Goal: Information Seeking & Learning: Learn about a topic

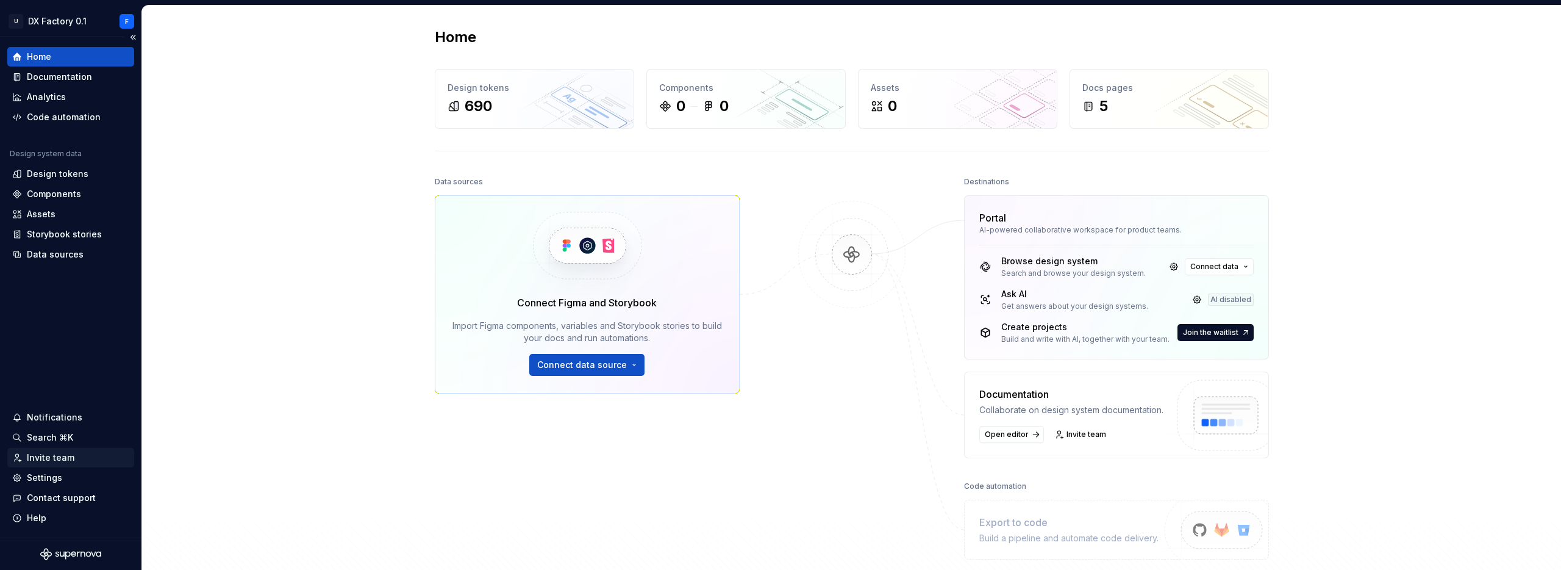
click at [57, 454] on div "Invite team" at bounding box center [51, 457] width 48 height 12
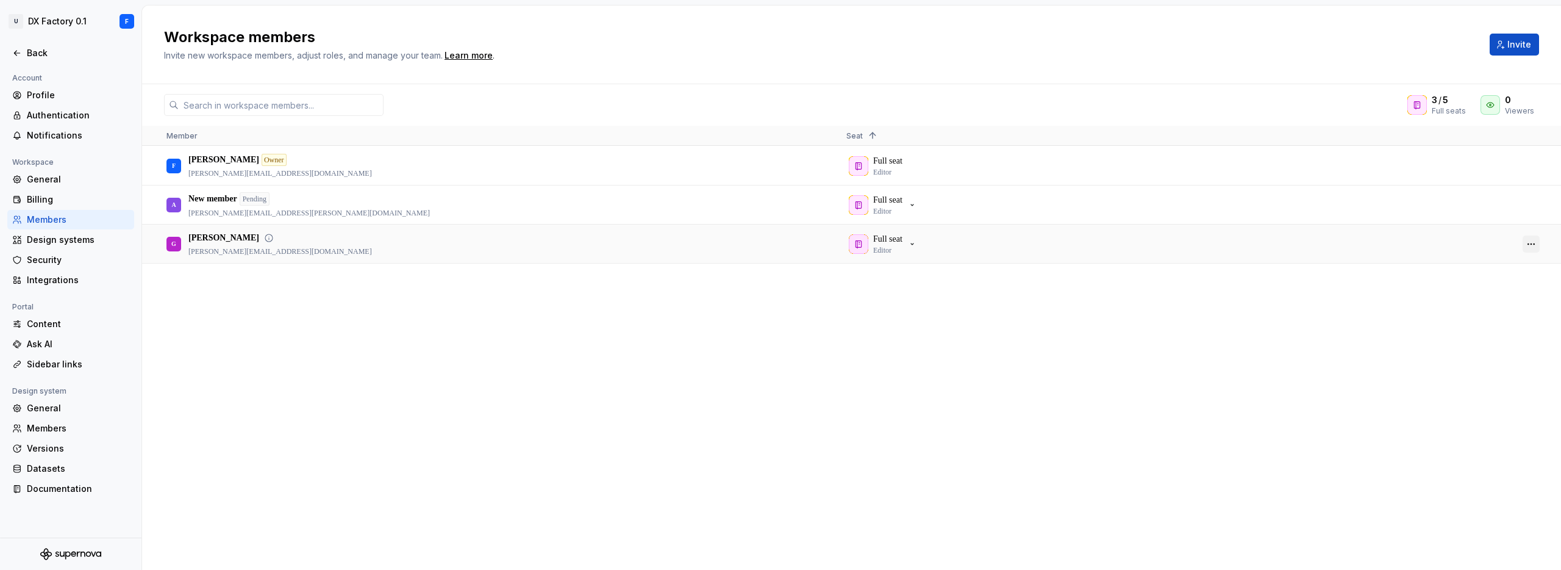
click at [1537, 239] on button "button" at bounding box center [1531, 243] width 17 height 17
click at [1453, 277] on span "Make admin" at bounding box center [1462, 276] width 57 height 22
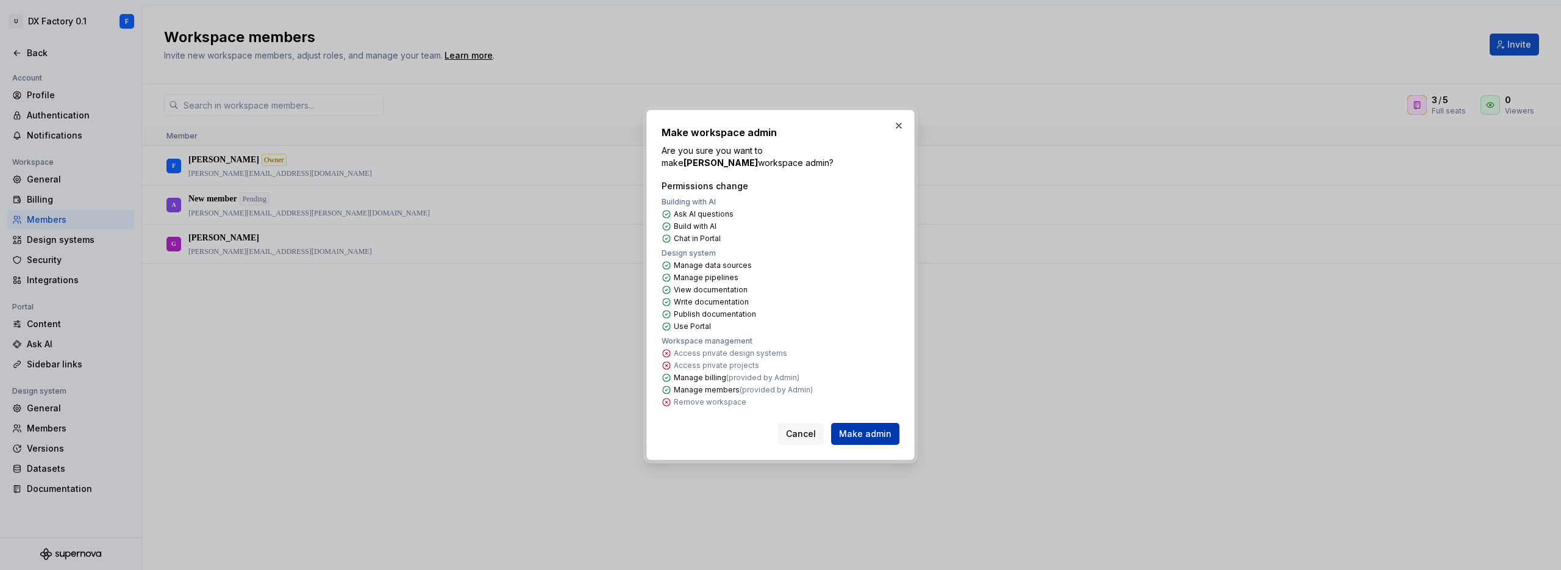
click at [865, 427] on span "Make admin" at bounding box center [865, 433] width 52 height 12
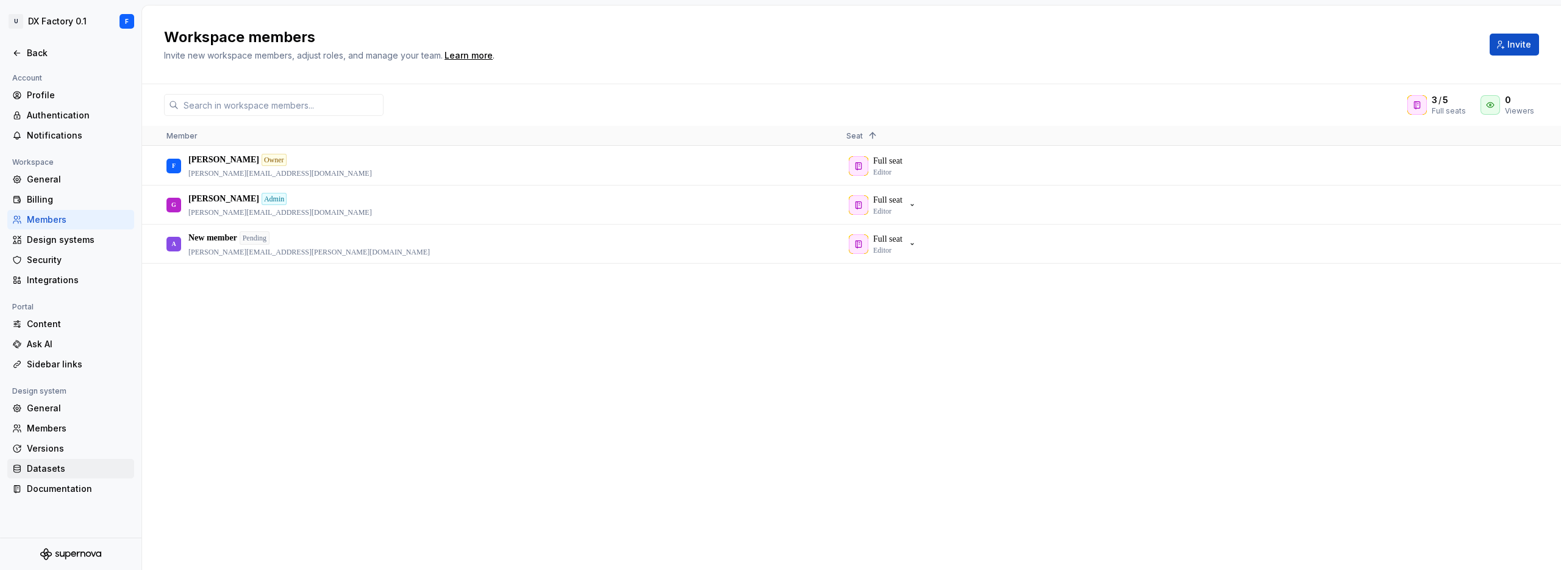
click at [51, 465] on div "Datasets" at bounding box center [78, 468] width 102 height 12
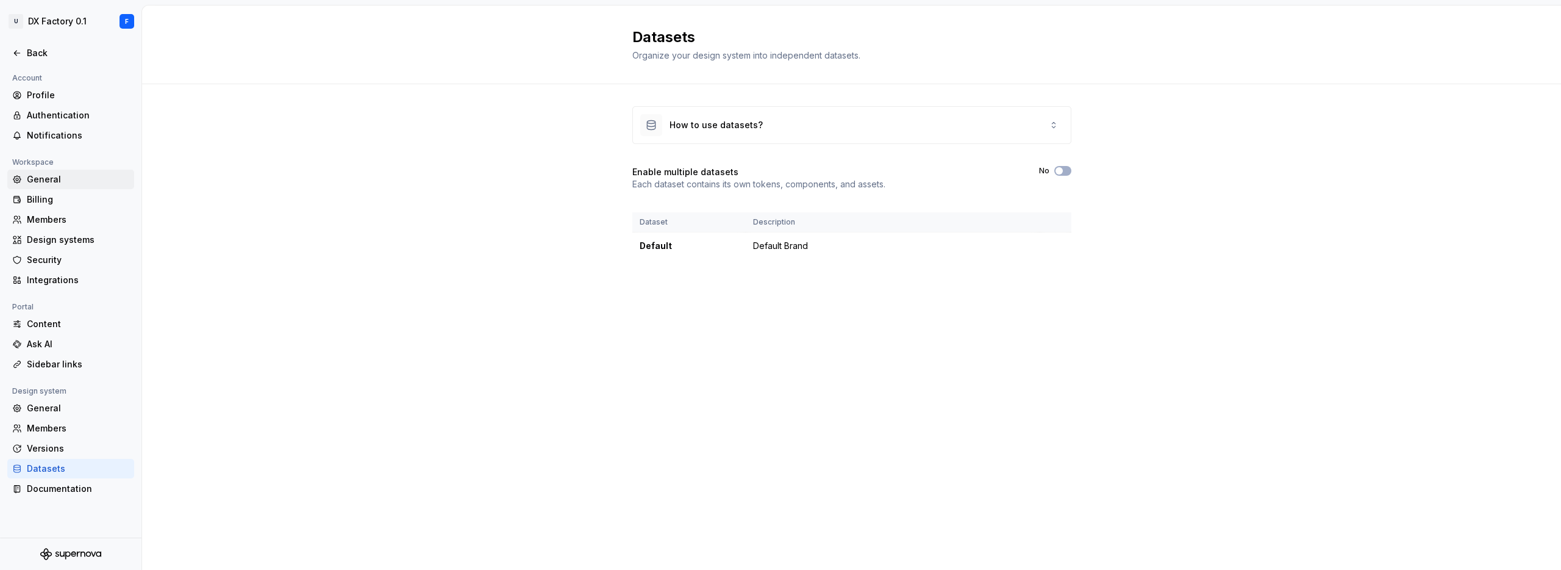
click at [44, 180] on div "General" at bounding box center [78, 179] width 102 height 12
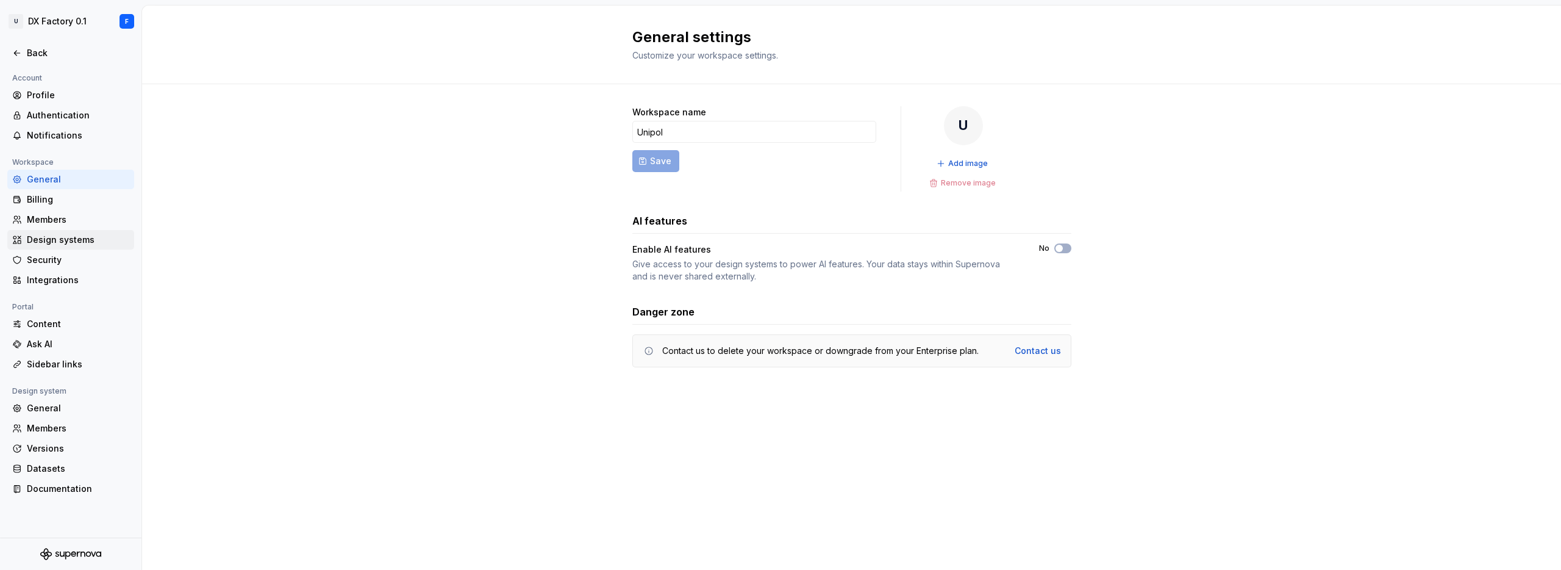
click at [46, 240] on div "Design systems" at bounding box center [78, 240] width 102 height 12
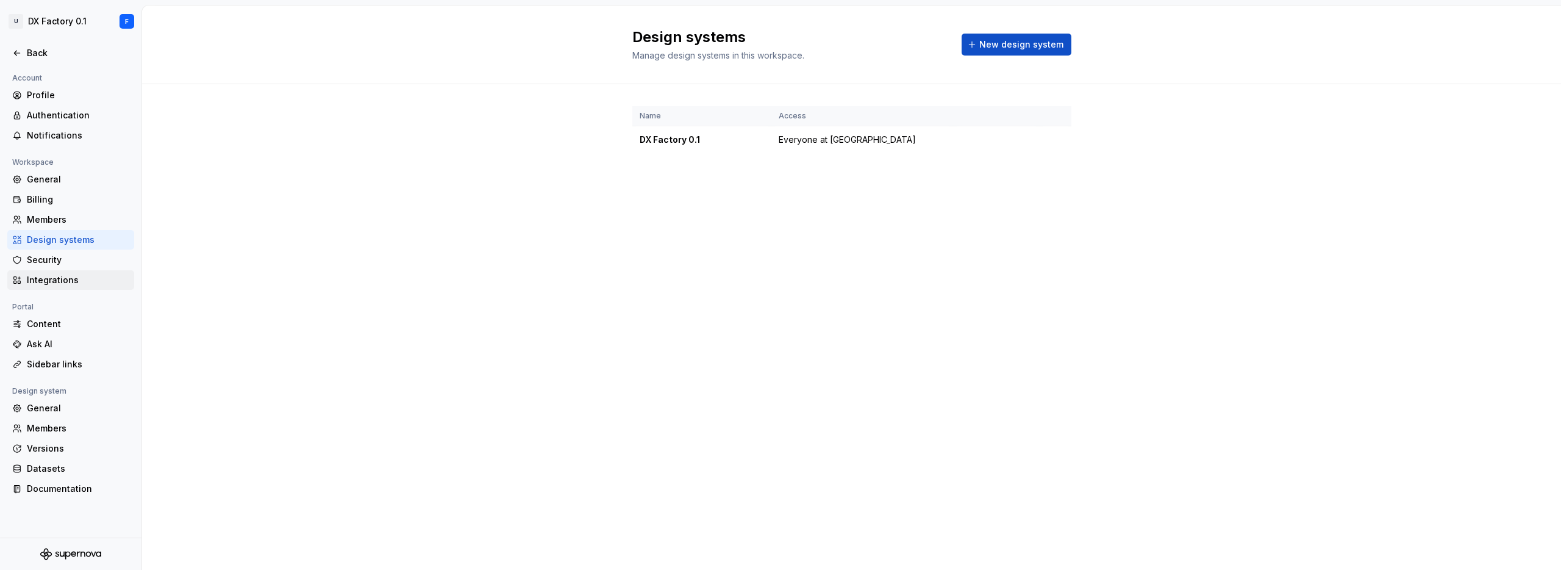
click at [43, 277] on div "Integrations" at bounding box center [78, 280] width 102 height 12
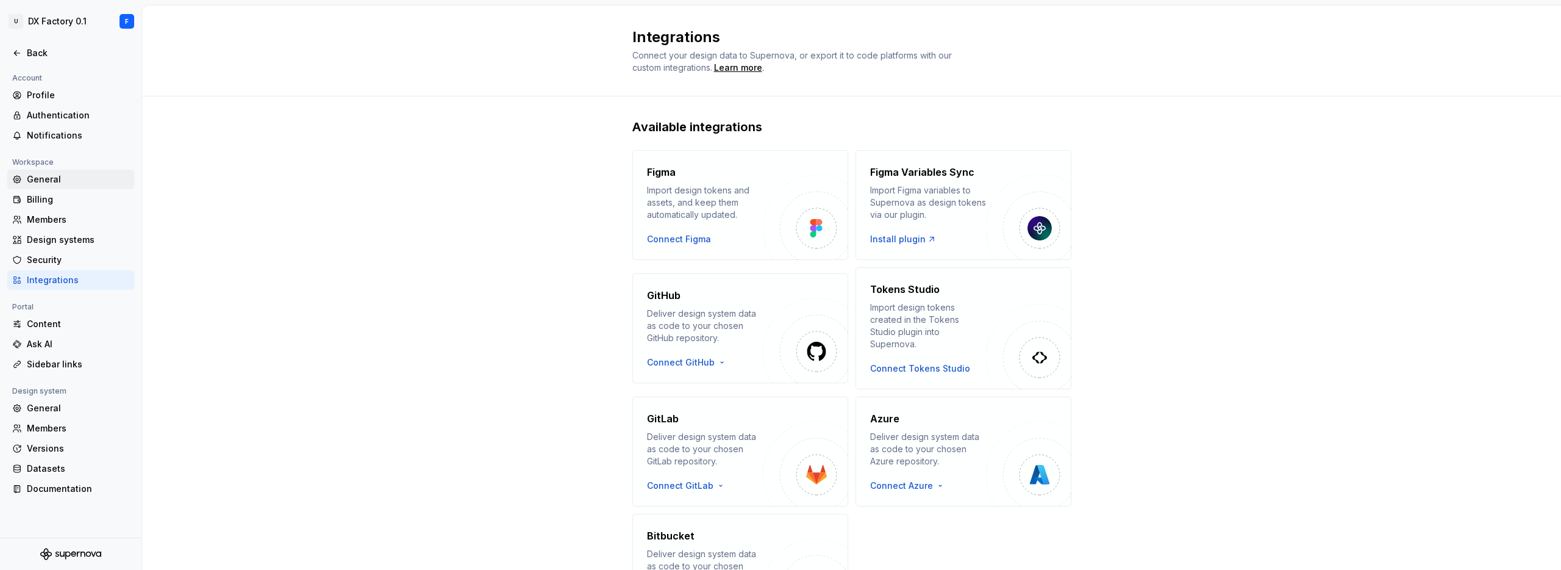
click at [41, 178] on div "General" at bounding box center [78, 179] width 102 height 12
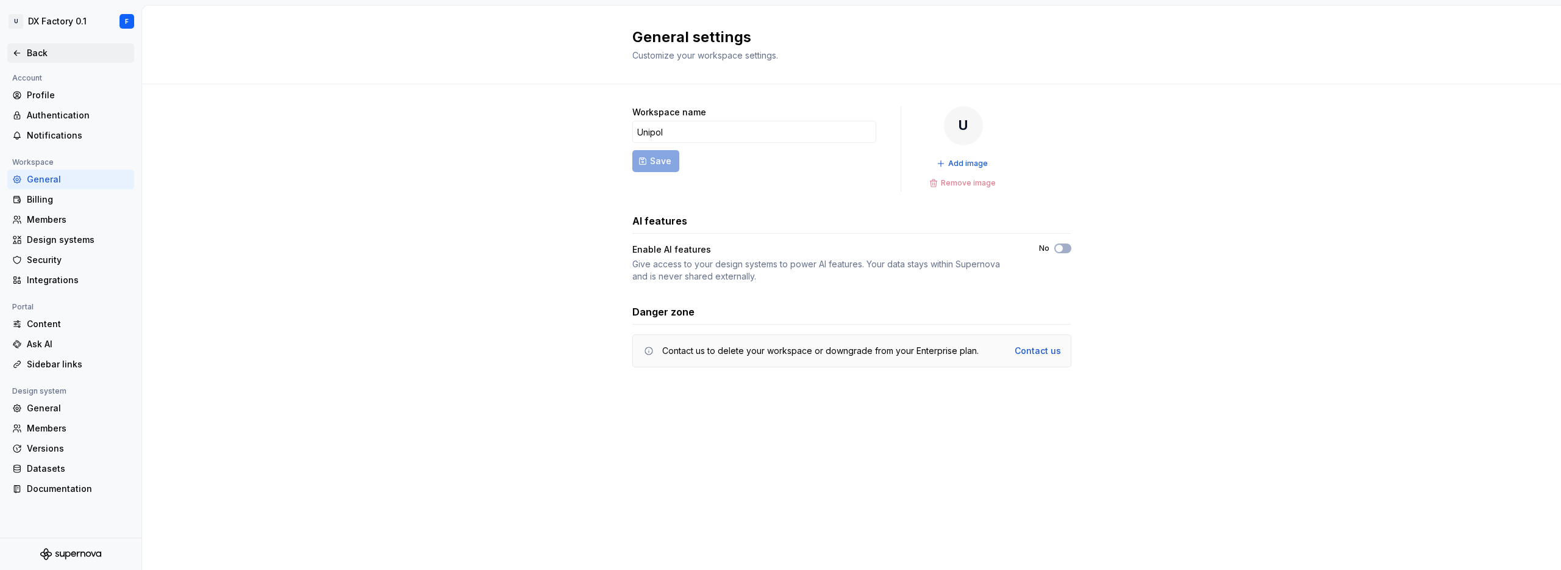
click at [35, 56] on div "Back" at bounding box center [78, 53] width 102 height 12
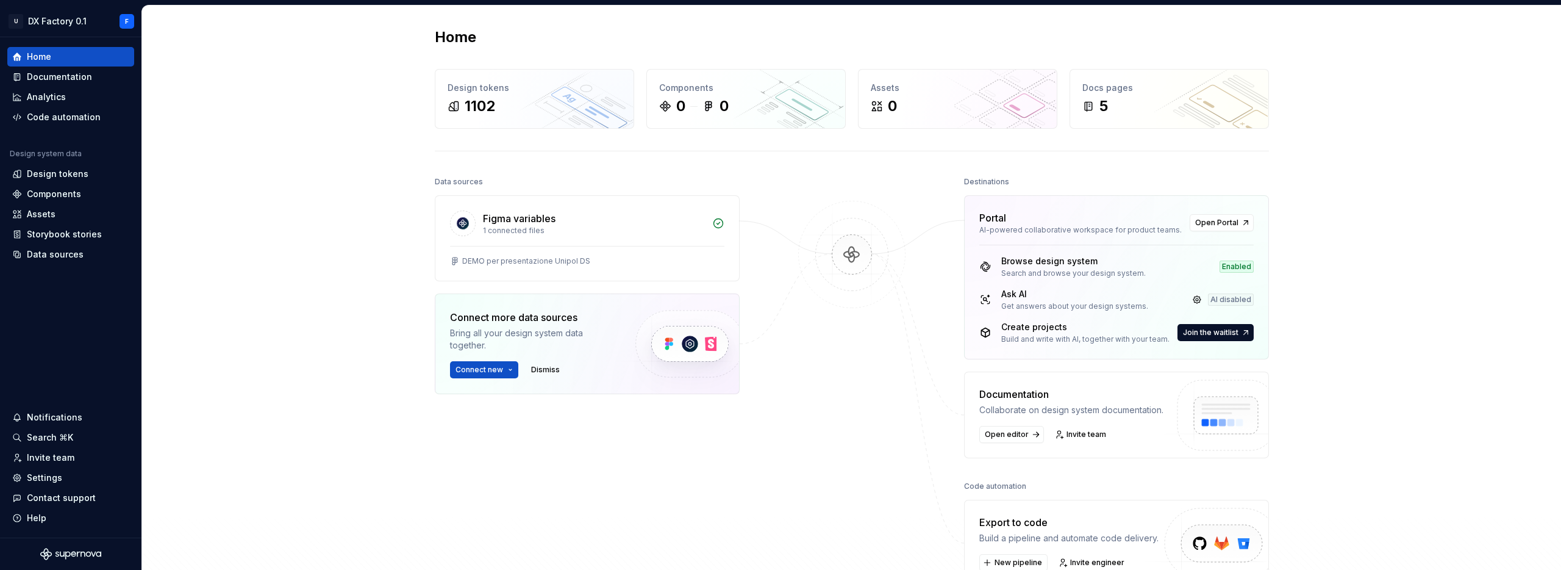
click at [825, 176] on div at bounding box center [852, 379] width 122 height 413
click at [842, 168] on div "Home Design tokens 1102 Components 0 0 Assets 0 Docs pages 5 Data sources Figma…" at bounding box center [852, 330] width 878 height 651
click at [480, 91] on div "Design tokens" at bounding box center [535, 88] width 174 height 12
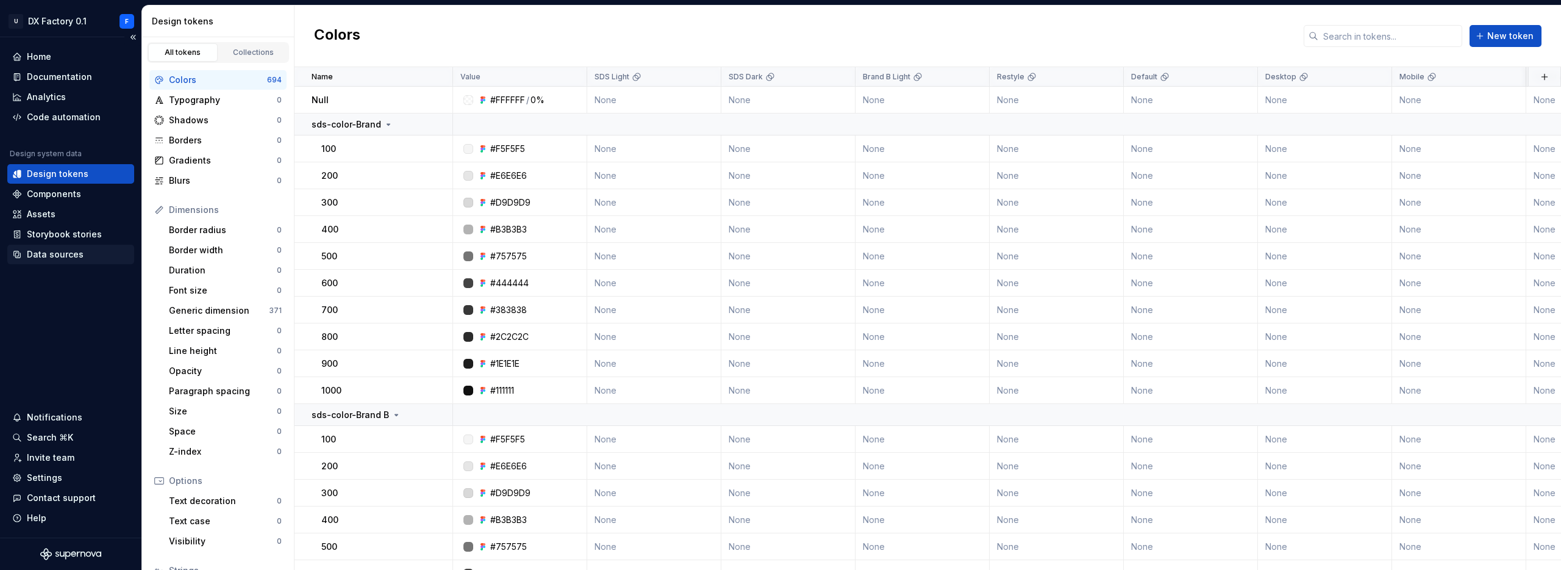
click at [49, 252] on div "Data sources" at bounding box center [55, 254] width 57 height 12
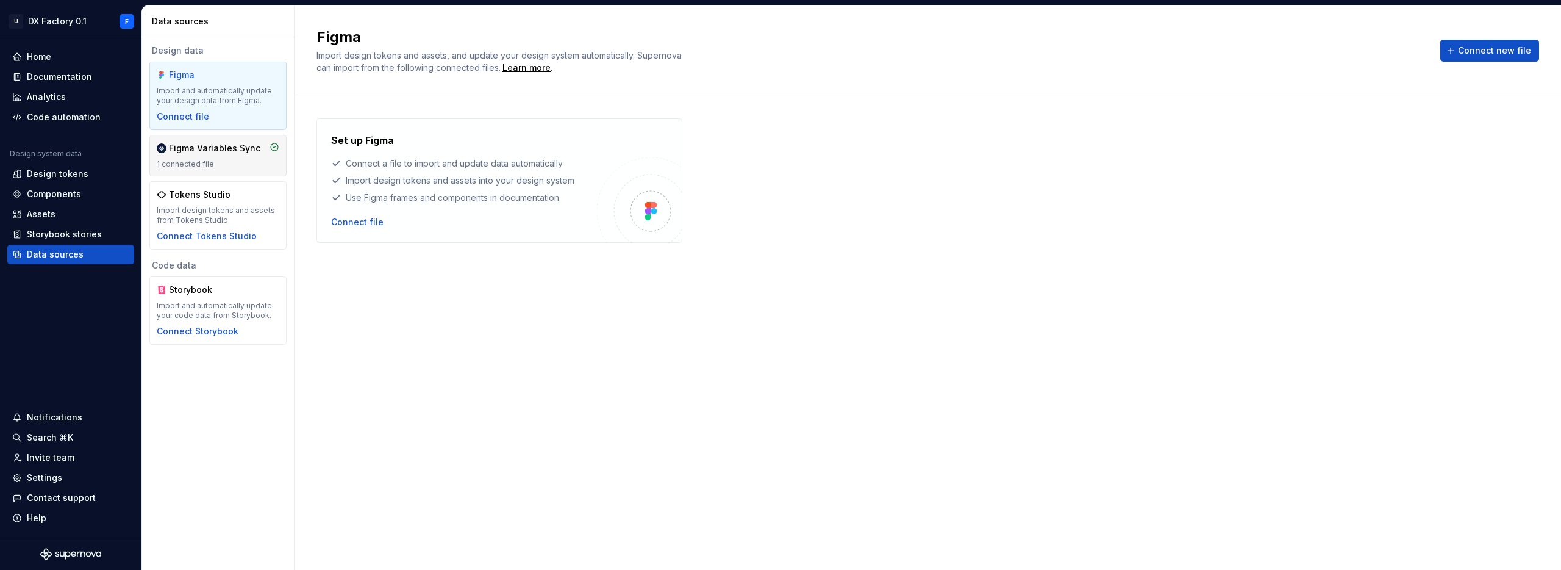
click at [207, 154] on div "Figma Variables Sync" at bounding box center [214, 148] width 91 height 12
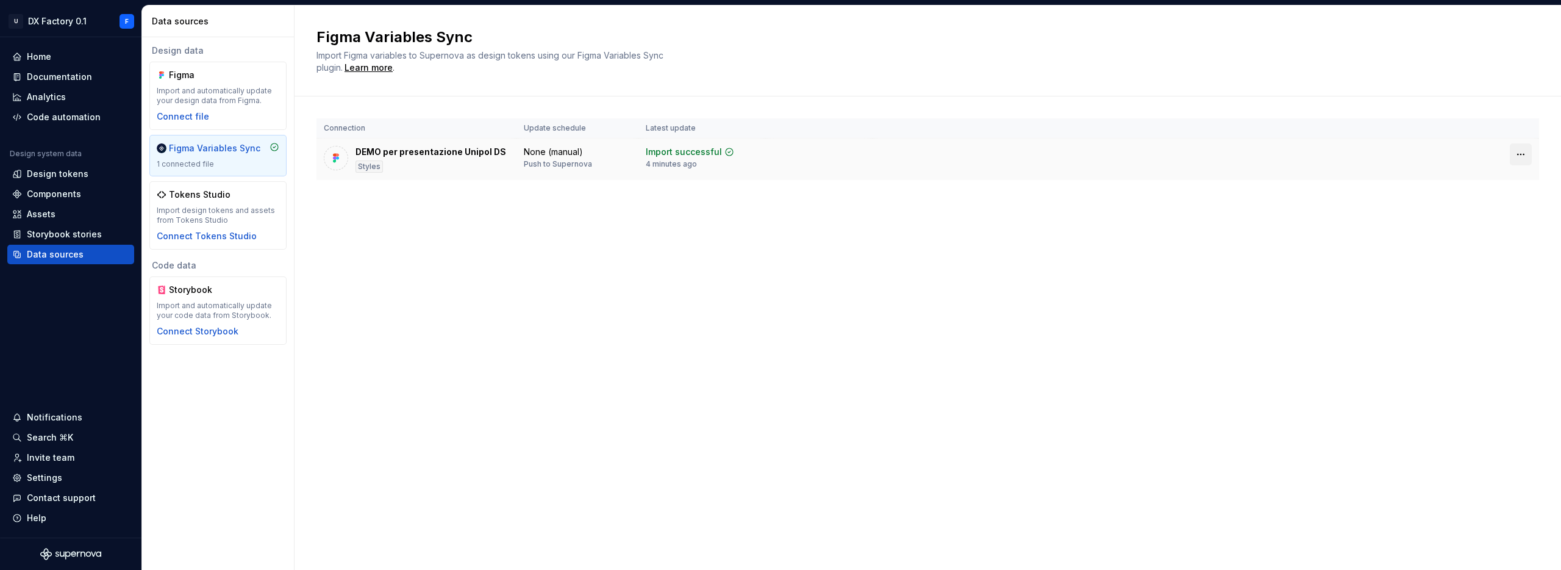
click at [1523, 151] on html "U DX Factory 0.1 F Home Documentation Analytics Code automation Design system d…" at bounding box center [780, 285] width 1561 height 570
click at [771, 239] on html "U DX Factory 0.1 F Home Documentation Analytics Code automation Design system d…" at bounding box center [780, 285] width 1561 height 570
click at [52, 232] on div "Storybook stories" at bounding box center [64, 234] width 75 height 12
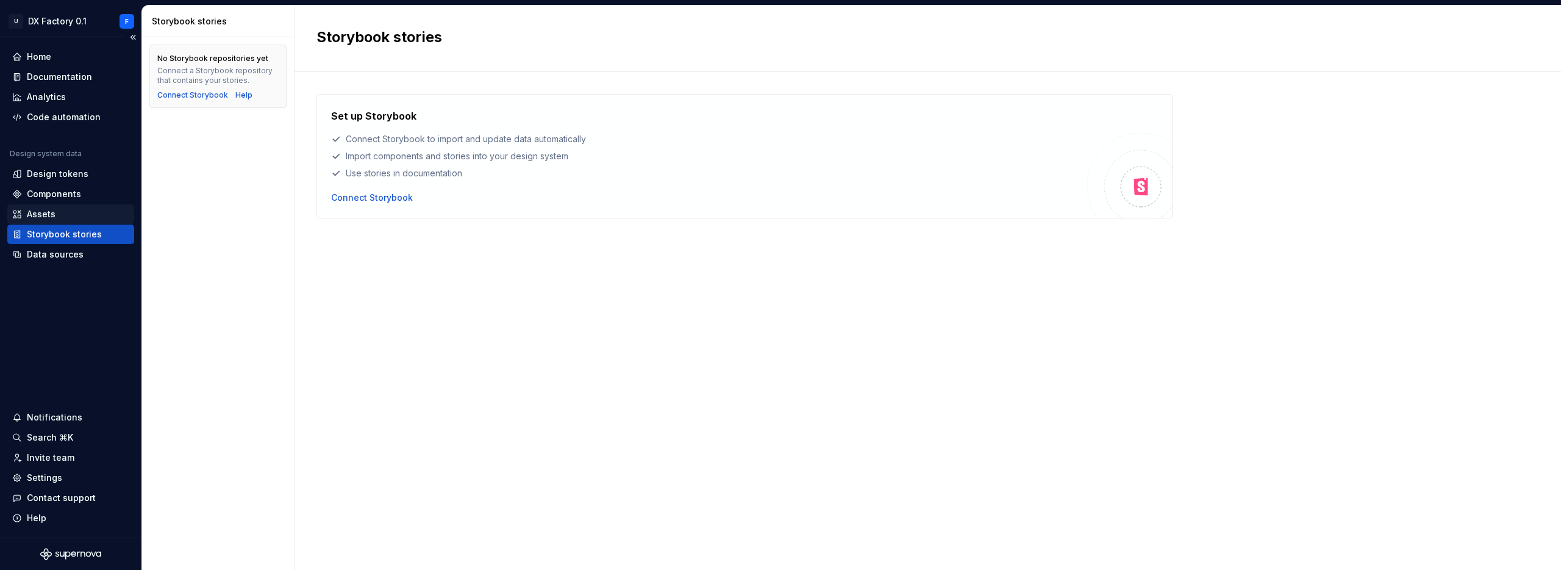
click at [45, 212] on div "Assets" at bounding box center [41, 214] width 29 height 12
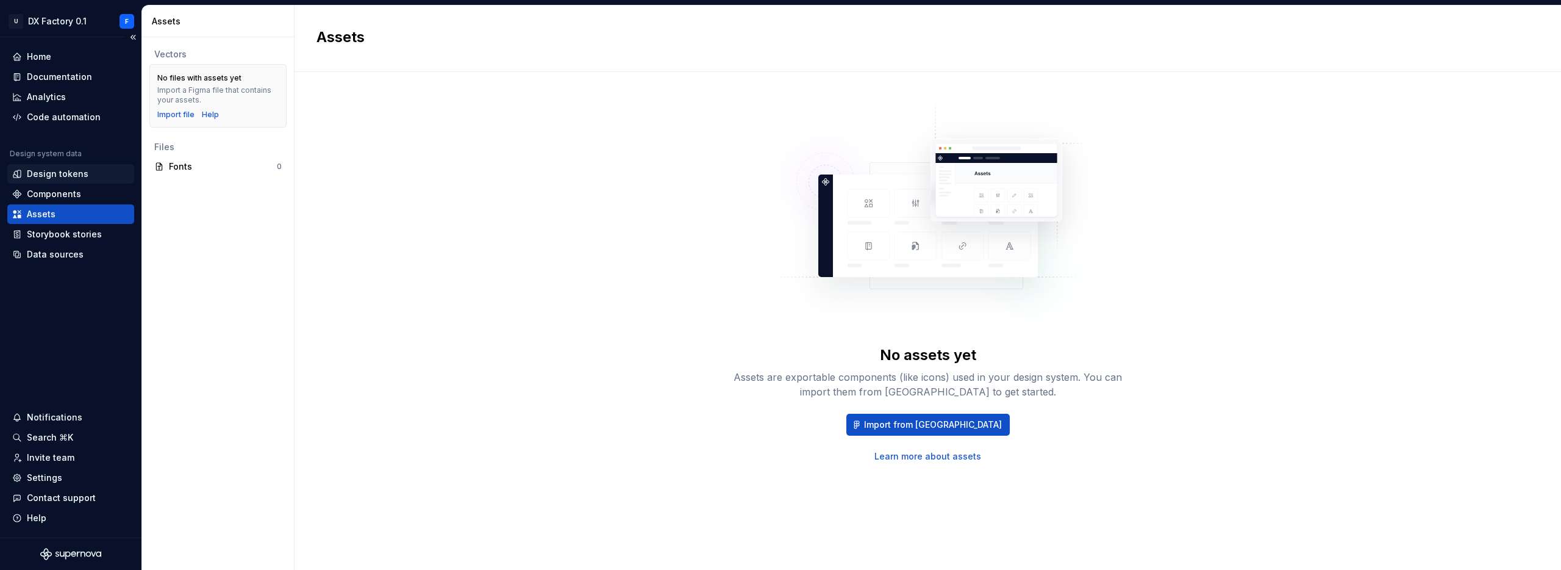
click at [53, 175] on div "Design tokens" at bounding box center [58, 174] width 62 height 12
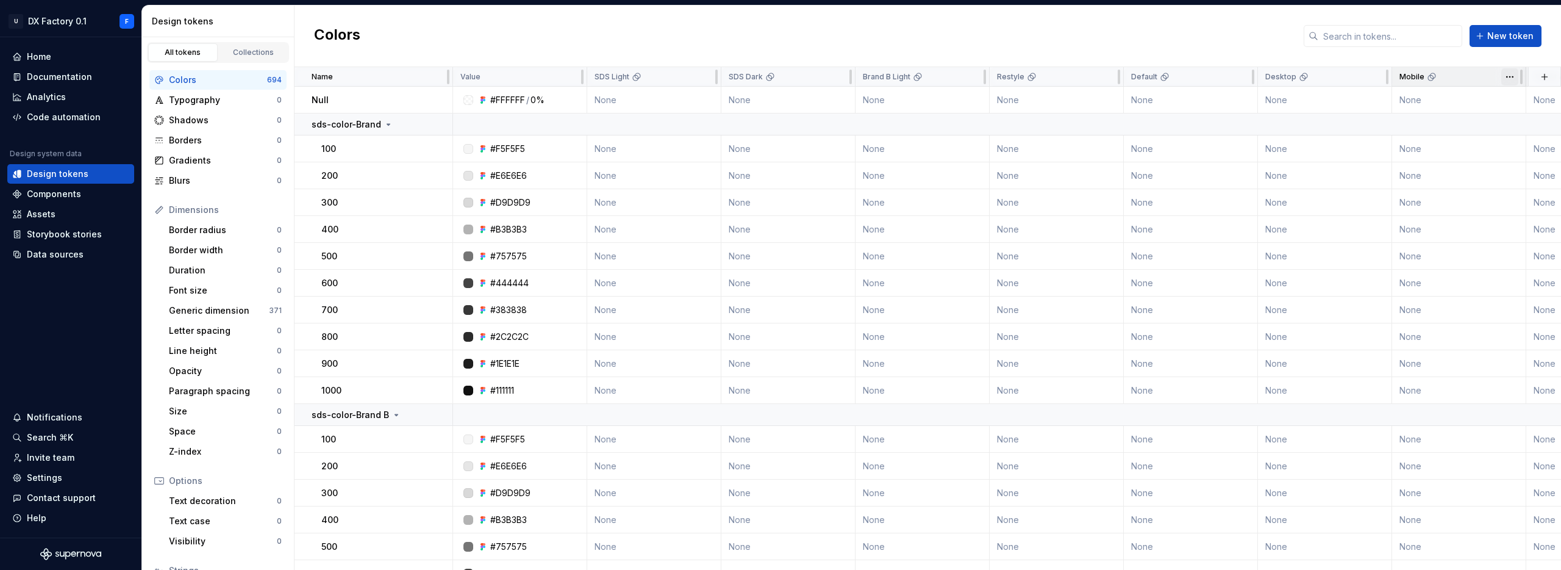
click at [1508, 73] on html "U DX Factory 0.1 F Home Documentation Analytics Code automation Design system d…" at bounding box center [780, 285] width 1561 height 570
click at [1437, 54] on html "U DX Factory 0.1 F Home Documentation Analytics Code automation Design system d…" at bounding box center [780, 285] width 1561 height 570
click at [45, 257] on div "Data sources" at bounding box center [55, 254] width 57 height 12
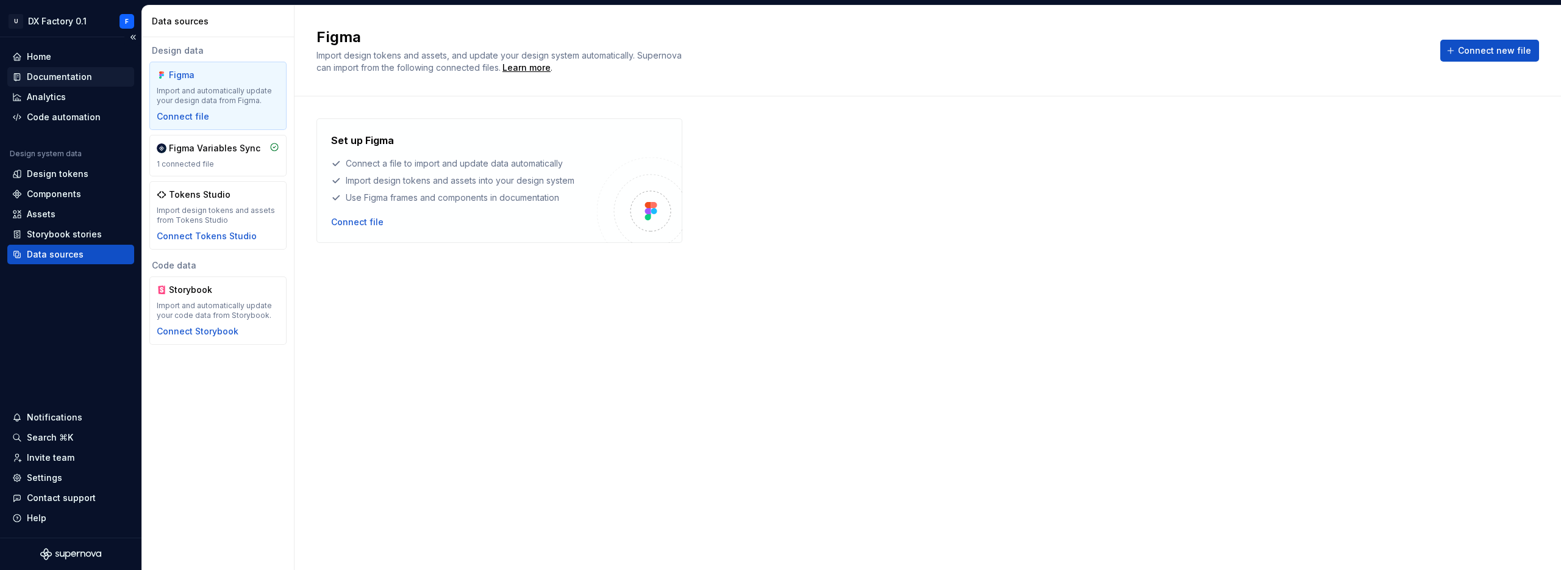
click at [51, 73] on div "Documentation" at bounding box center [59, 77] width 65 height 12
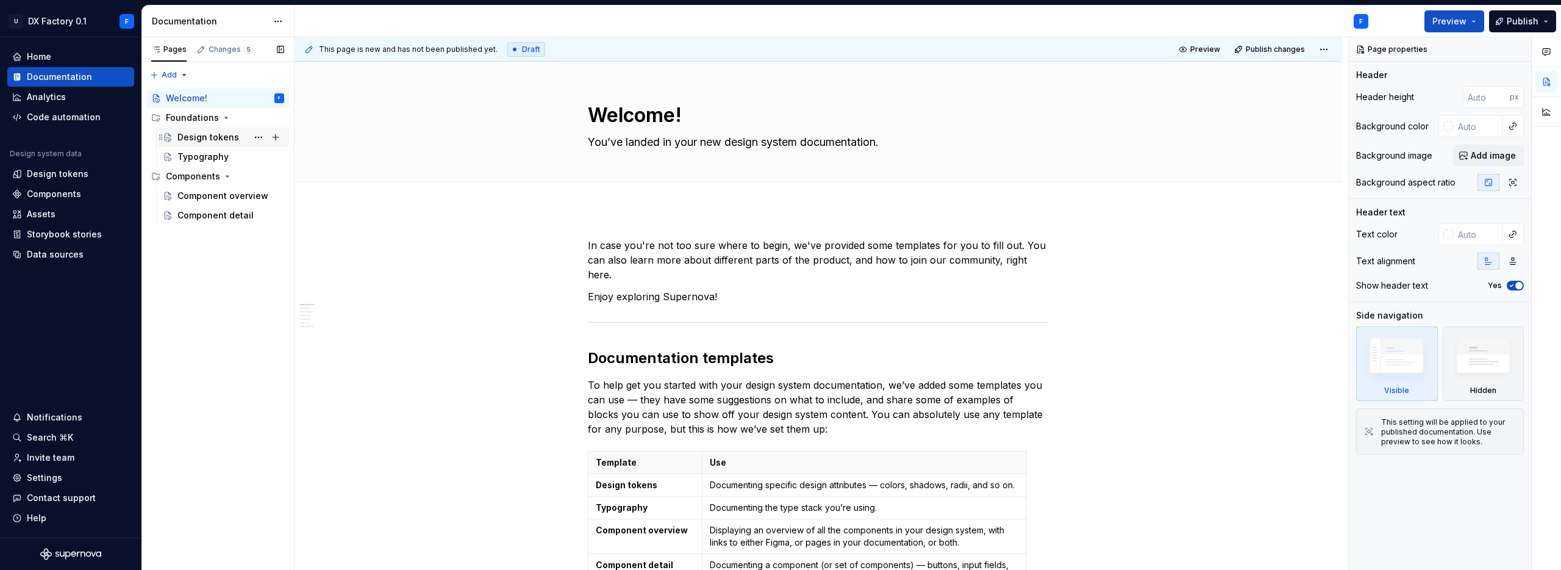
click at [191, 135] on div "Design tokens" at bounding box center [208, 137] width 62 height 12
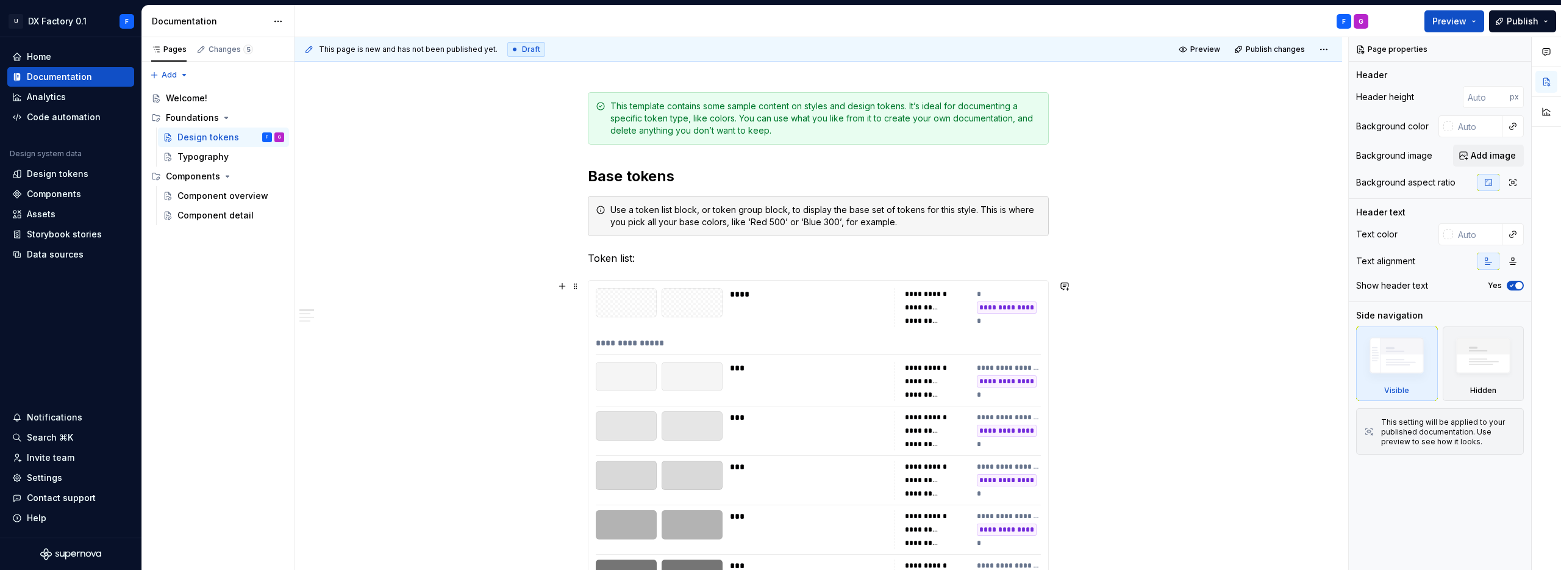
scroll to position [121, 0]
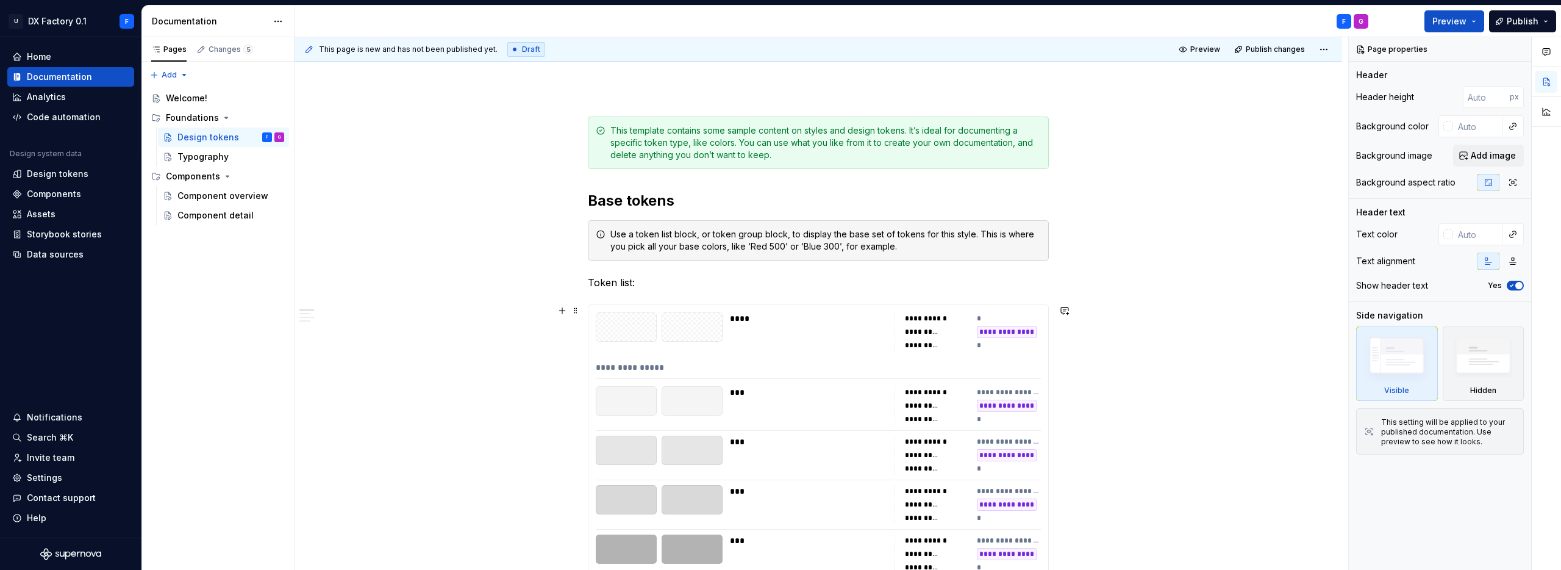
click at [615, 327] on div at bounding box center [626, 326] width 61 height 29
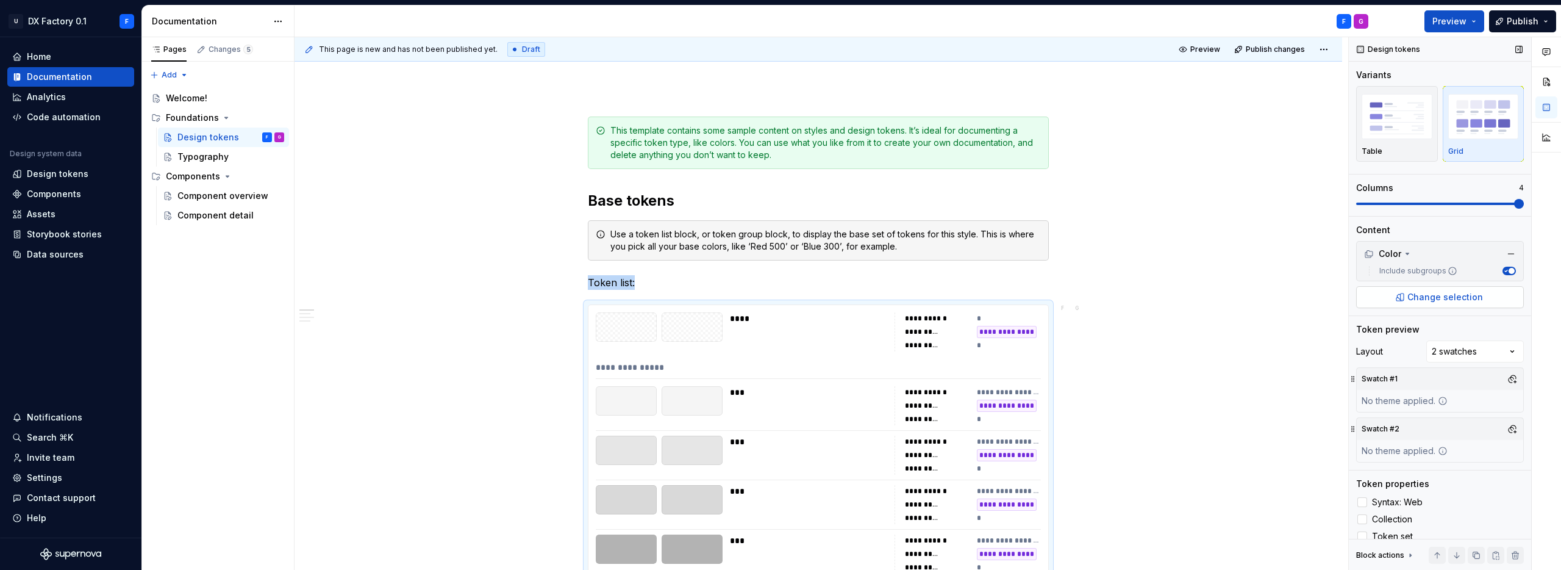
click at [1431, 298] on span "Change selection" at bounding box center [1446, 297] width 76 height 12
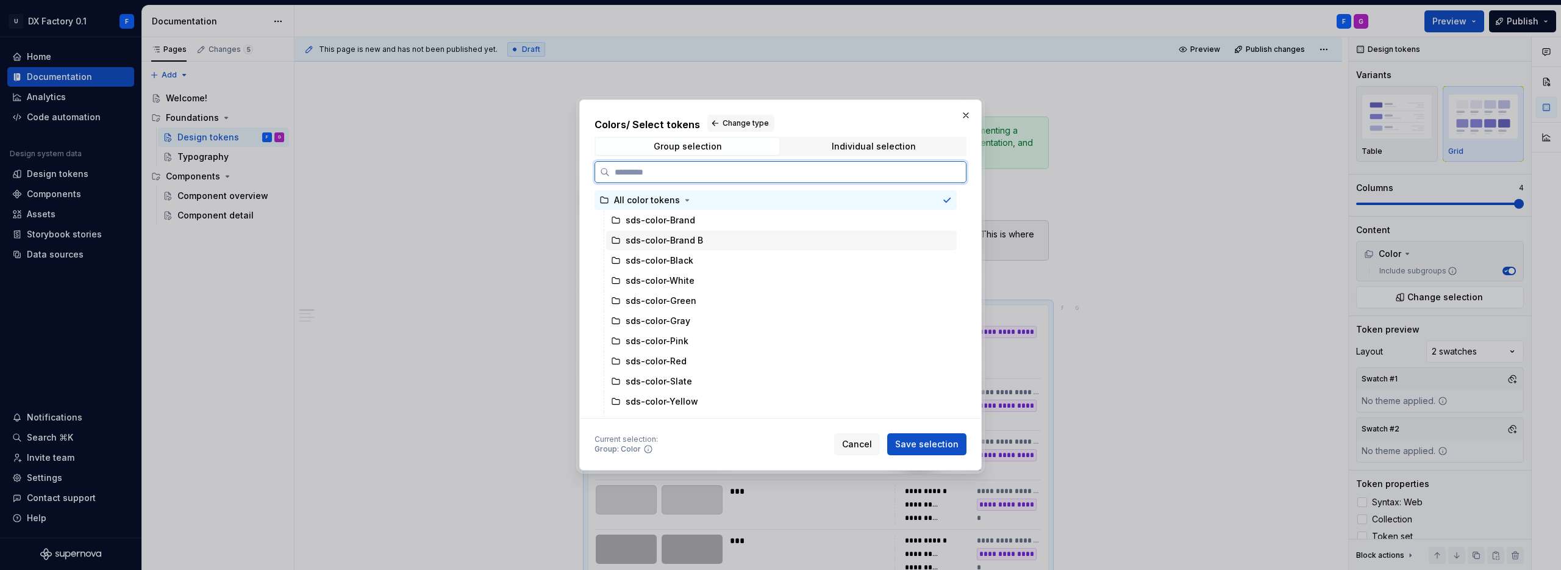
click at [754, 240] on div "sds-color-Brand B" at bounding box center [781, 241] width 351 height 20
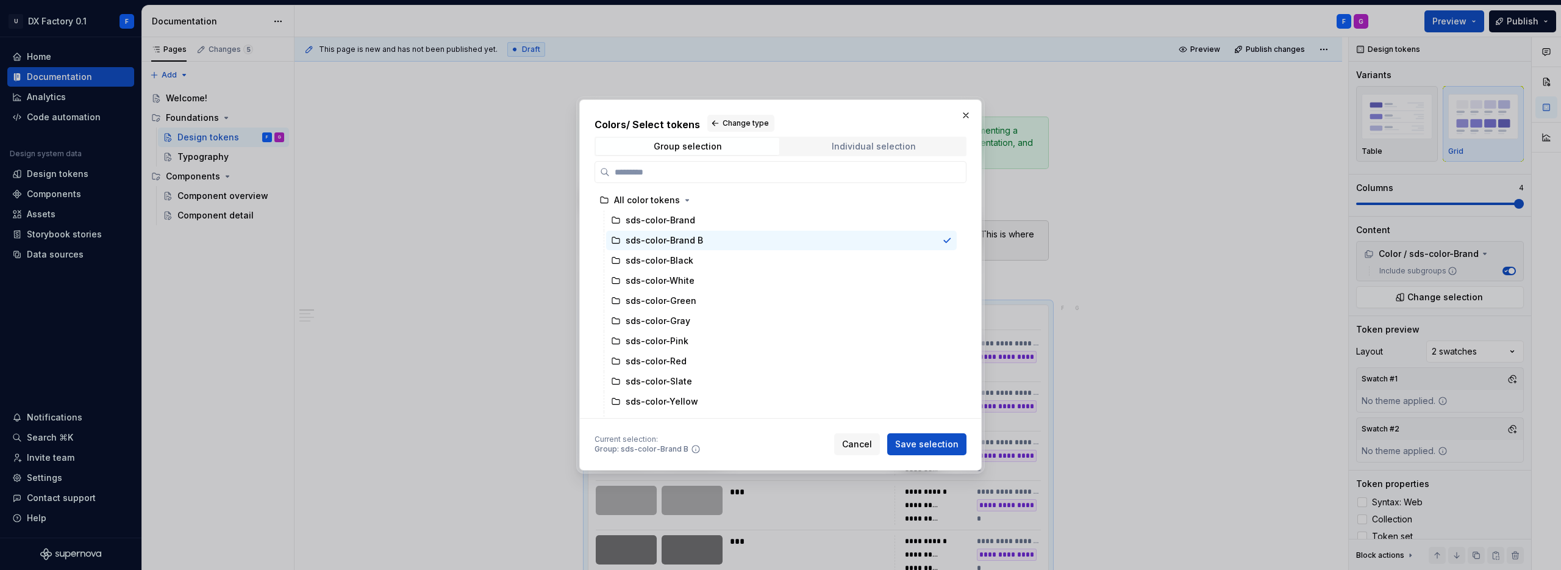
click at [857, 144] on div "Individual selection" at bounding box center [874, 146] width 84 height 10
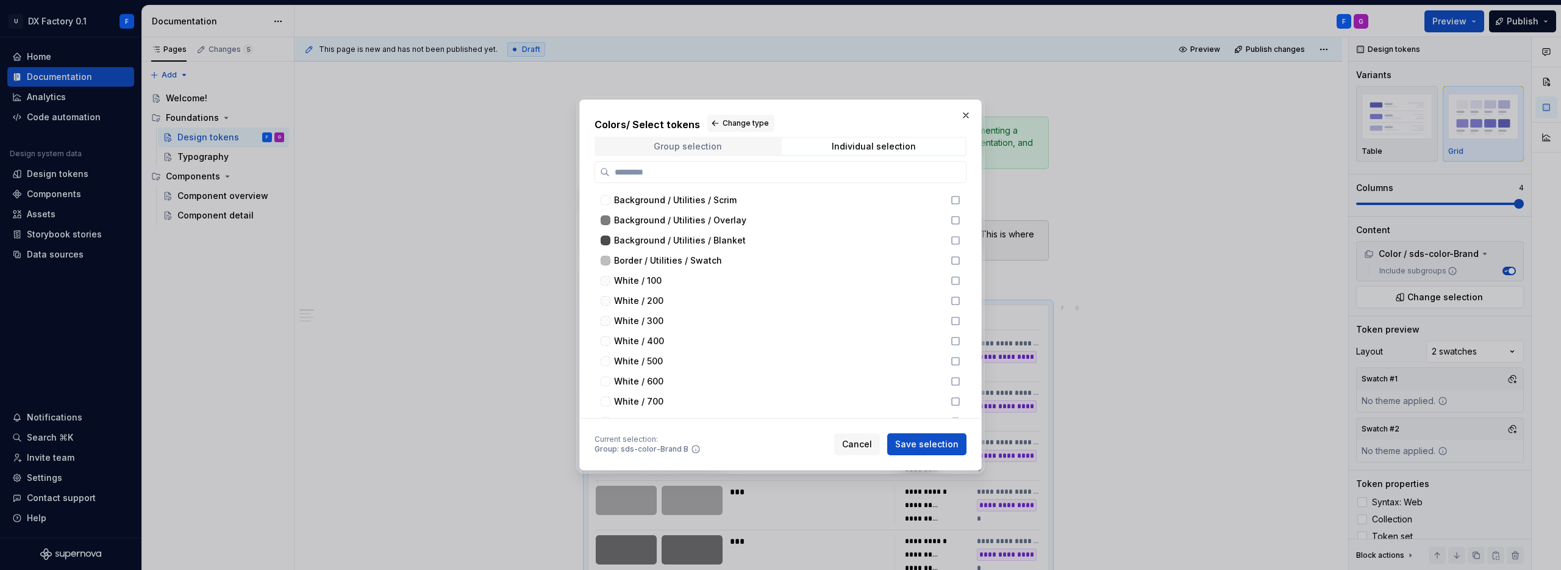
click at [725, 142] on span "Group selection" at bounding box center [688, 146] width 184 height 17
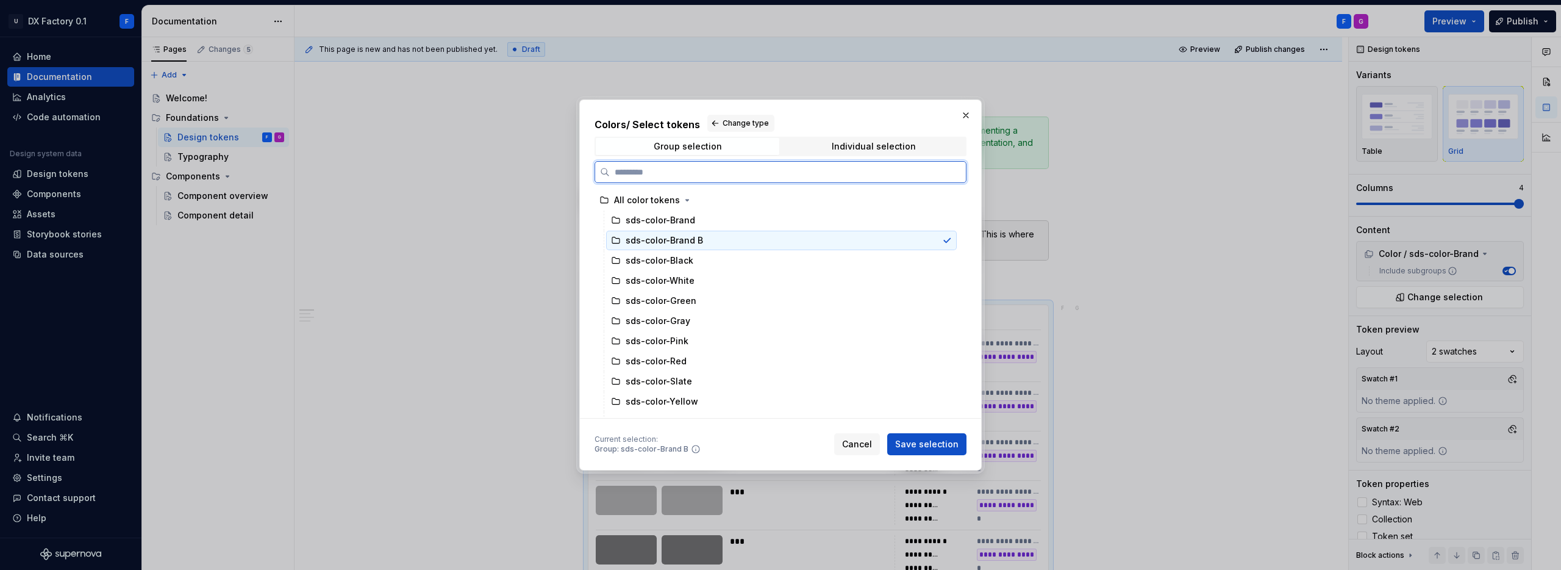
click at [940, 235] on div at bounding box center [944, 240] width 15 height 10
click at [682, 200] on icon "button" at bounding box center [687, 200] width 10 height 10
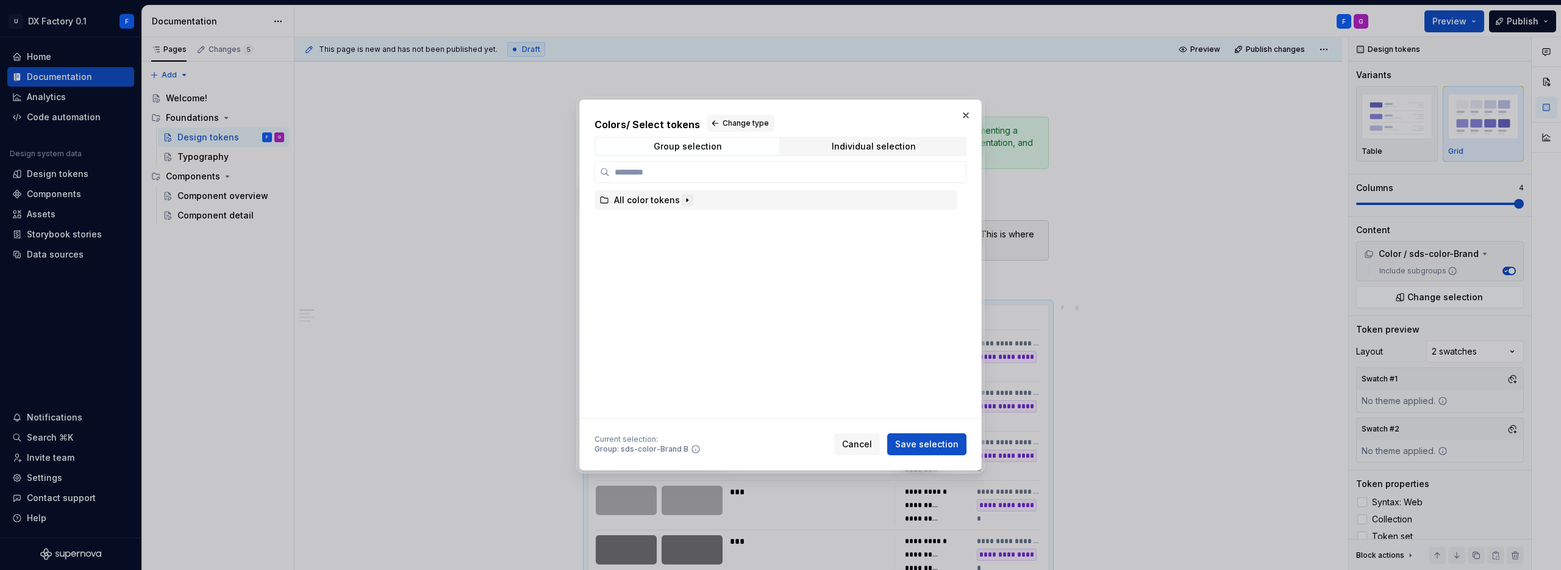
click at [682, 200] on icon "button" at bounding box center [687, 200] width 10 height 10
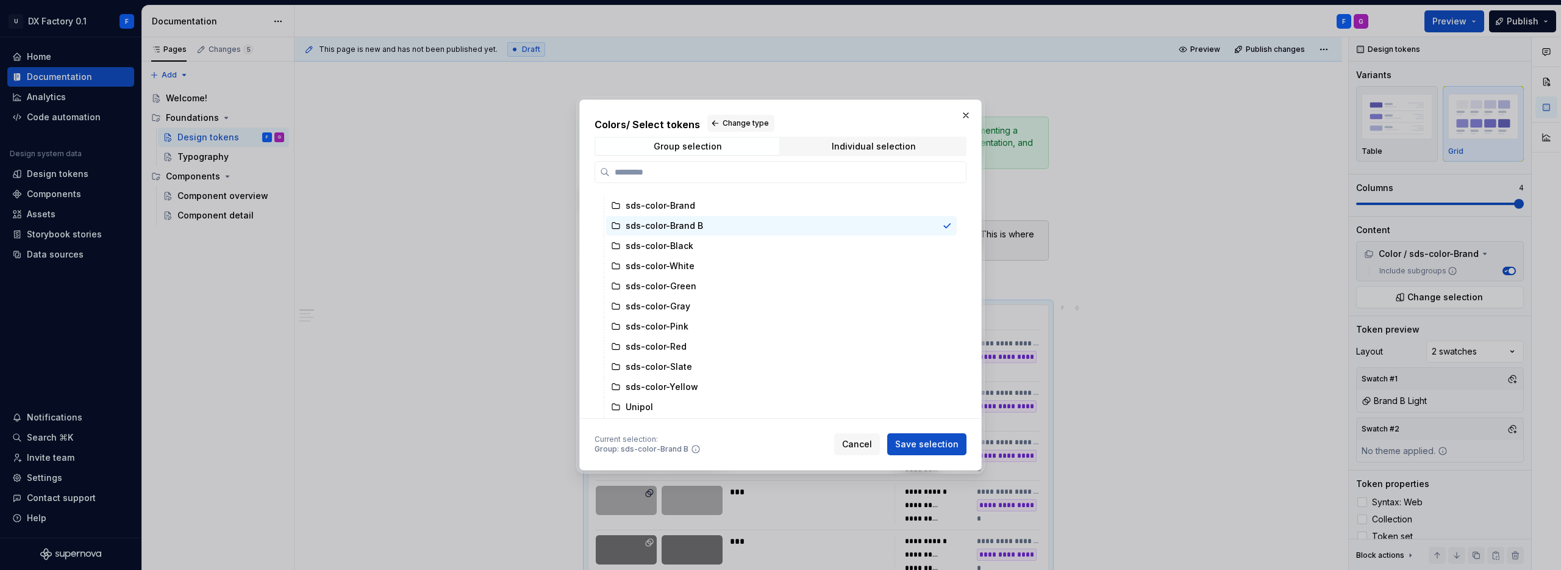
scroll to position [0, 0]
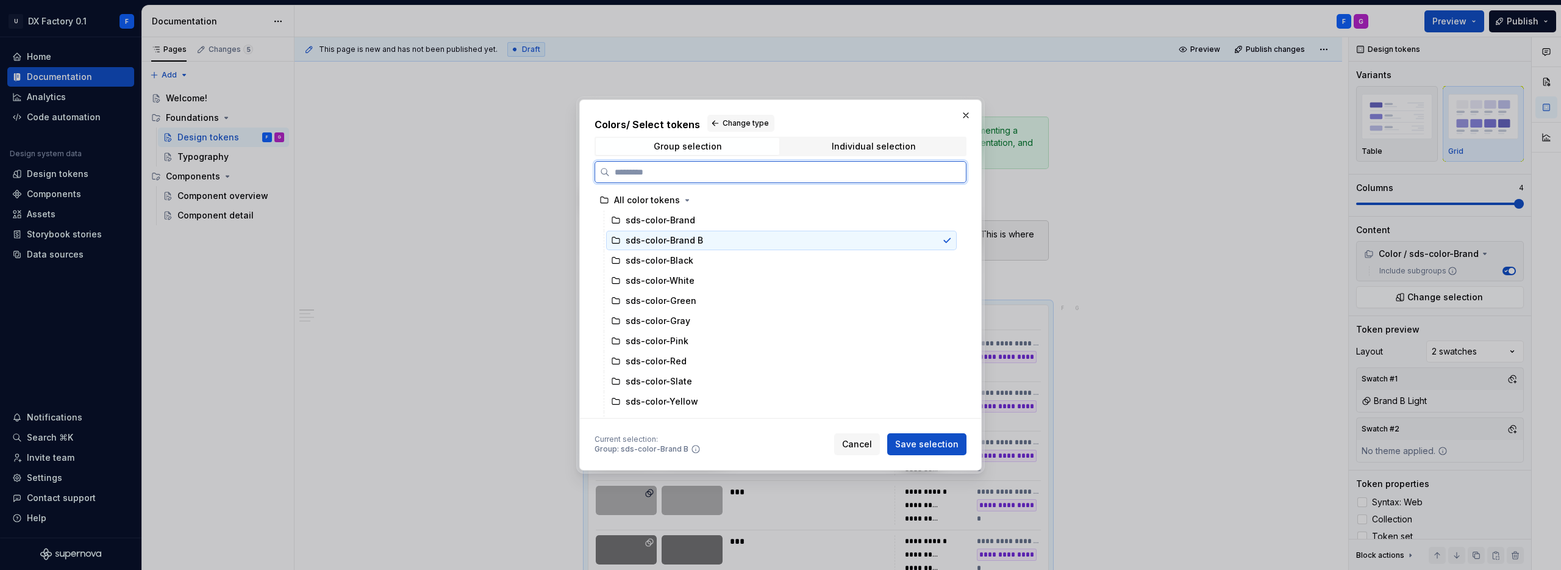
click at [939, 240] on div at bounding box center [944, 240] width 15 height 10
click at [891, 200] on div "All color tokens" at bounding box center [776, 200] width 362 height 20
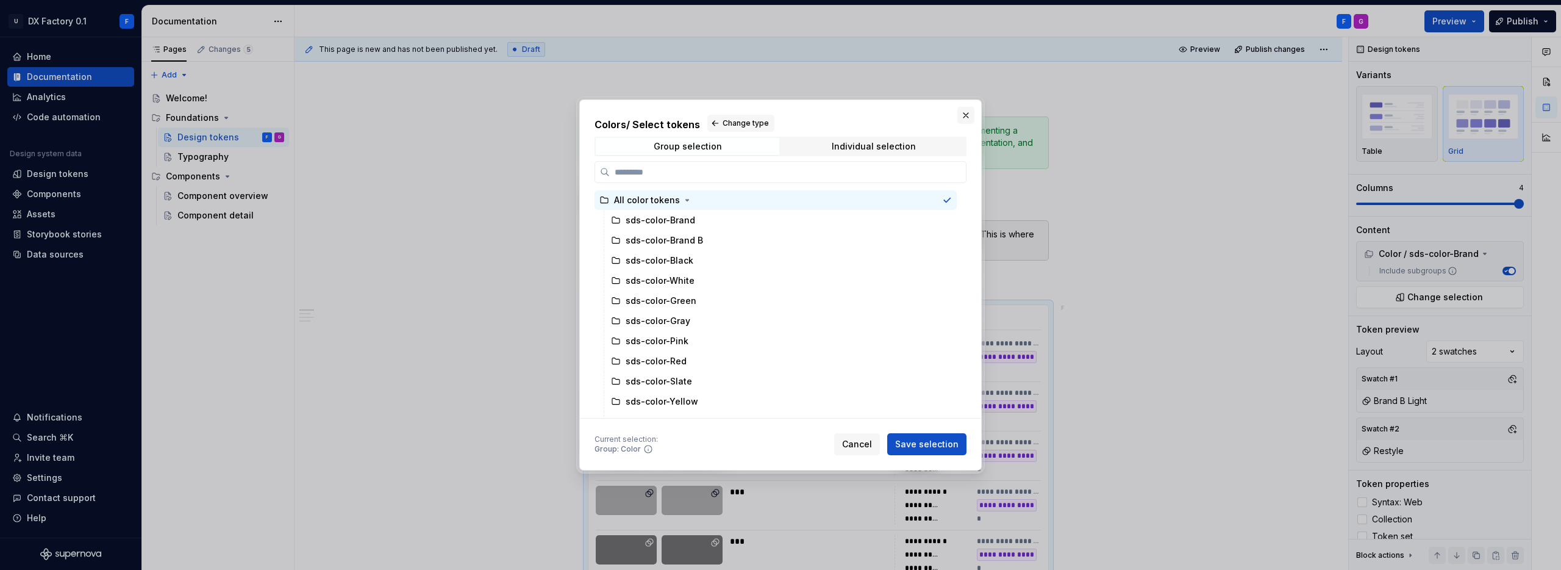
click at [967, 116] on button "button" at bounding box center [965, 115] width 17 height 17
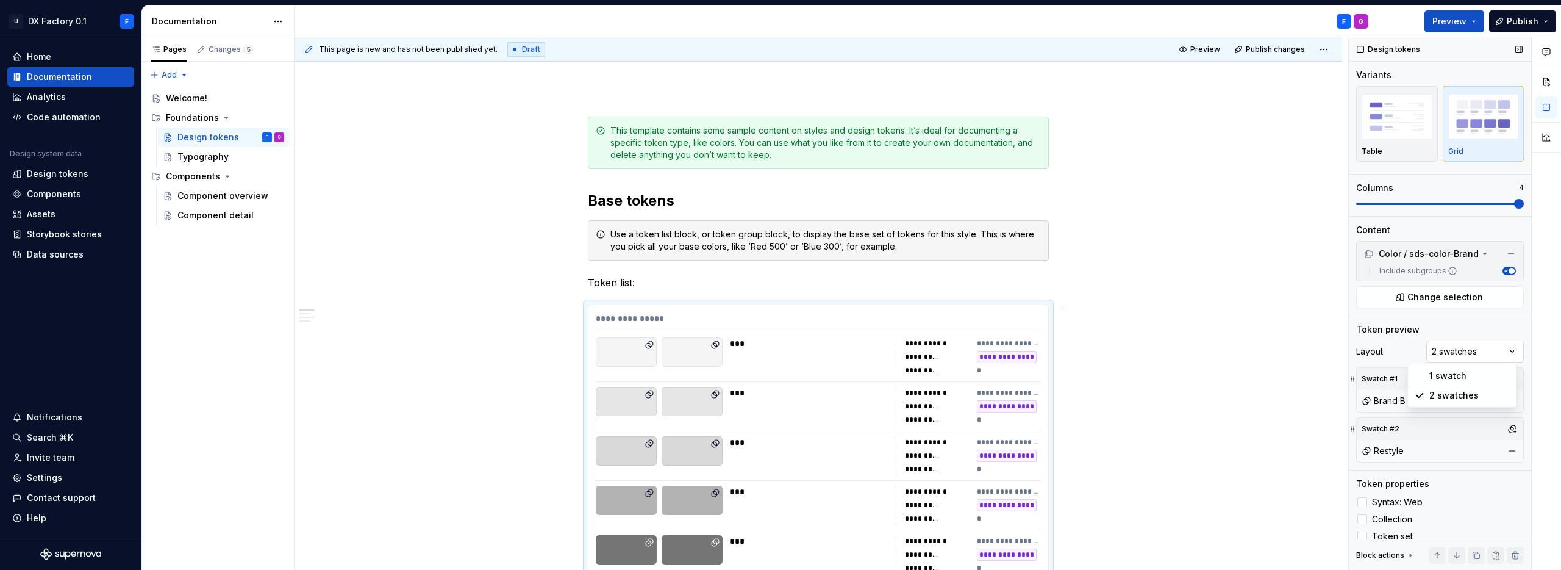
click at [1467, 343] on div "Comments Open comments No comments yet Select ‘Comment’ from the block context …" at bounding box center [1455, 303] width 212 height 533
click at [1309, 340] on html "U DX Factory 0.1 F Home Documentation Analytics Code automation Design system d…" at bounding box center [780, 285] width 1561 height 570
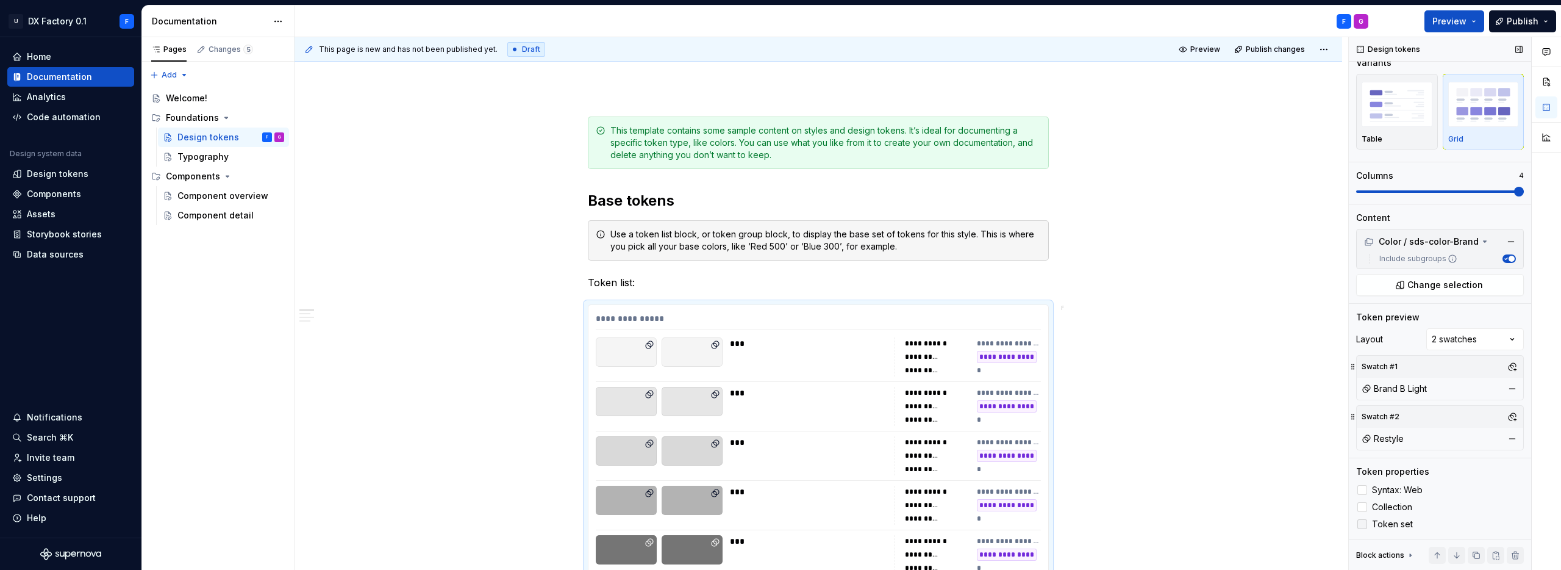
click at [1362, 524] on icon at bounding box center [1362, 524] width 0 height 0
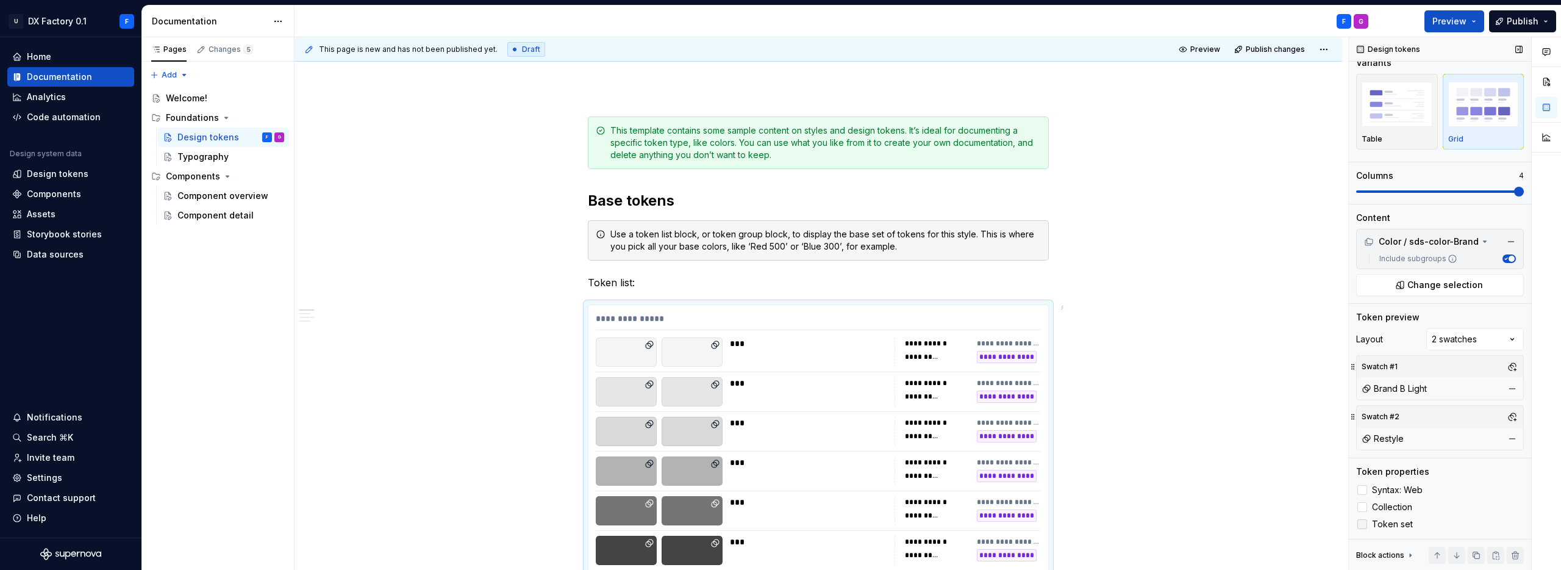
click at [1360, 523] on div at bounding box center [1363, 524] width 10 height 10
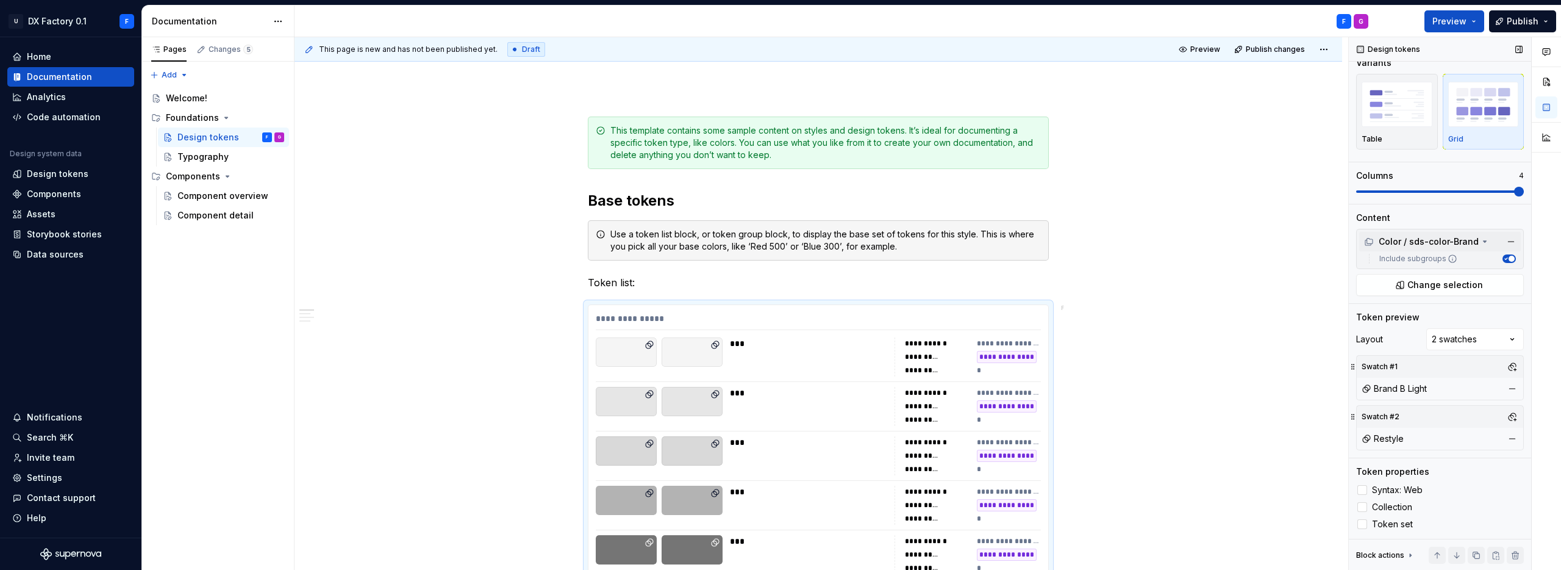
click at [1439, 238] on div "Color / sds-color-Brand" at bounding box center [1421, 241] width 115 height 12
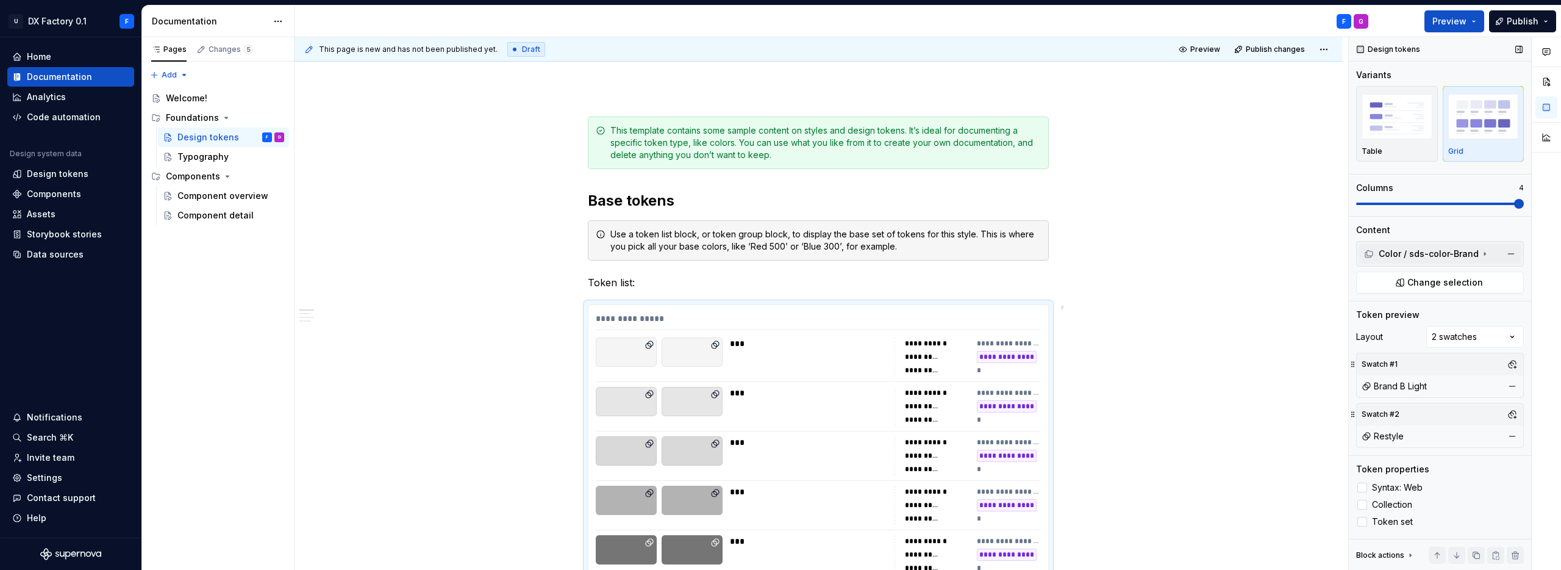
click at [1451, 254] on div "Color / sds-color-Brand" at bounding box center [1421, 254] width 115 height 12
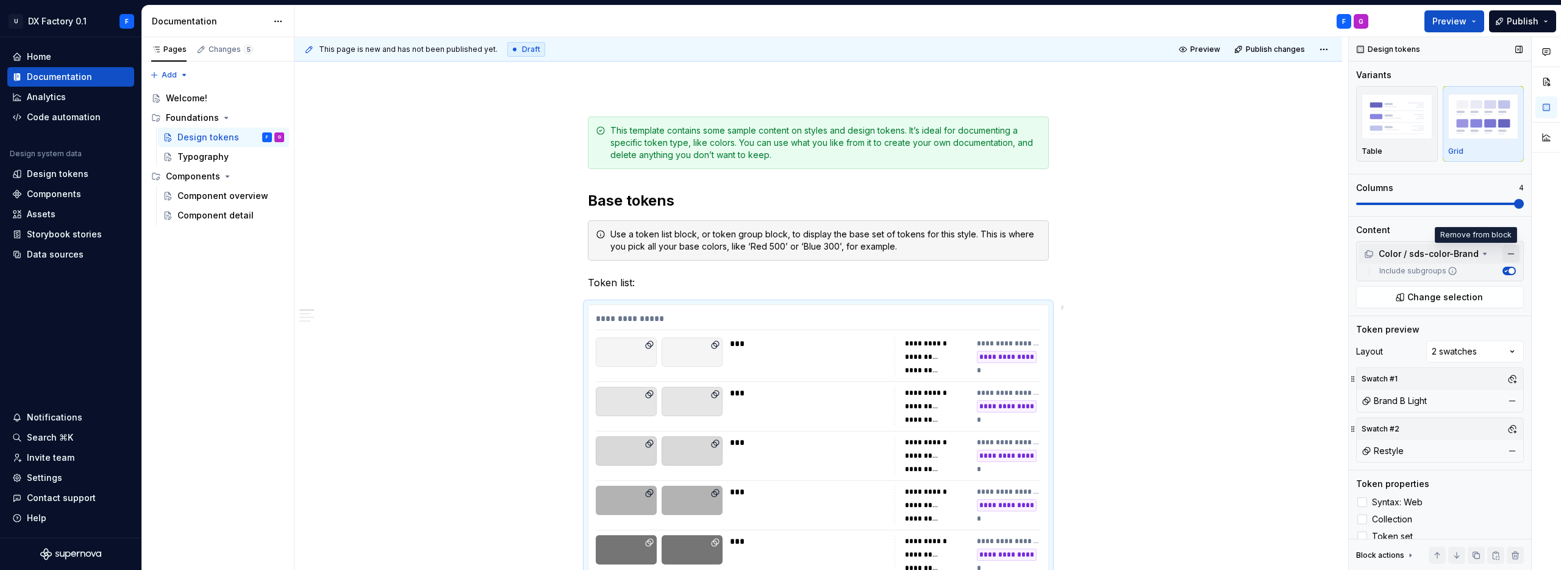
click at [1504, 251] on button "button" at bounding box center [1511, 253] width 17 height 17
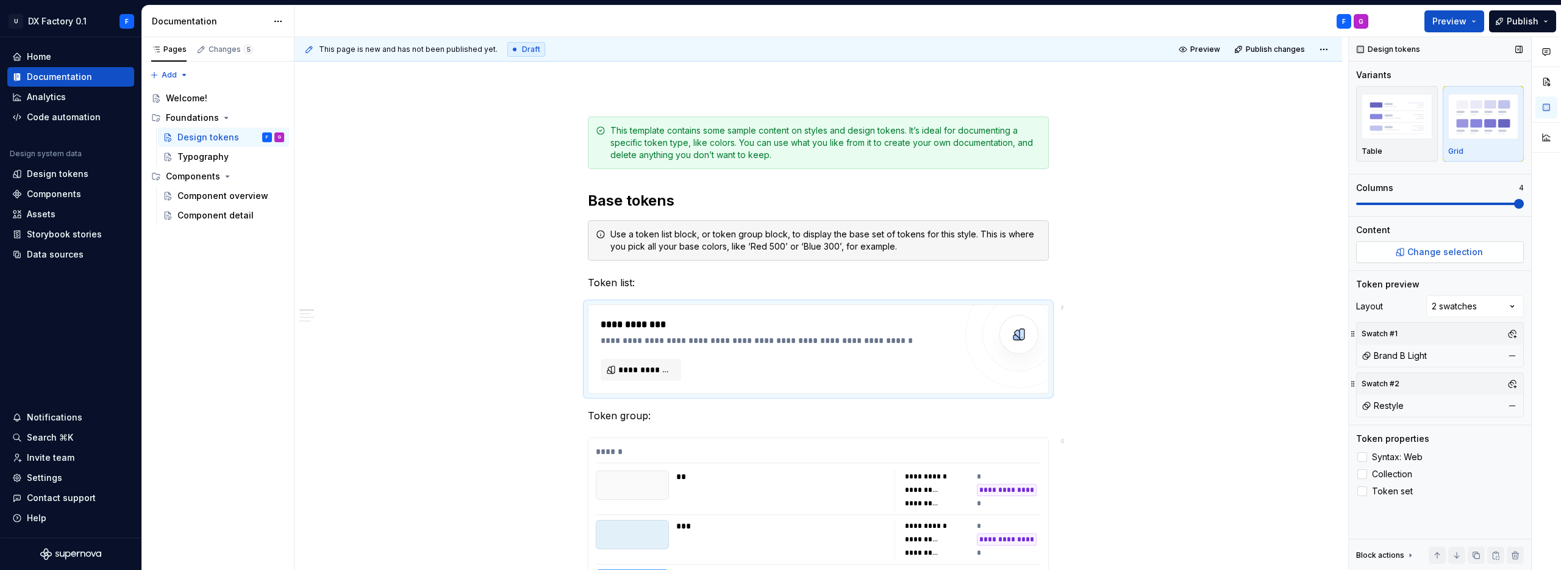
click at [1436, 251] on span "Change selection" at bounding box center [1446, 252] width 76 height 12
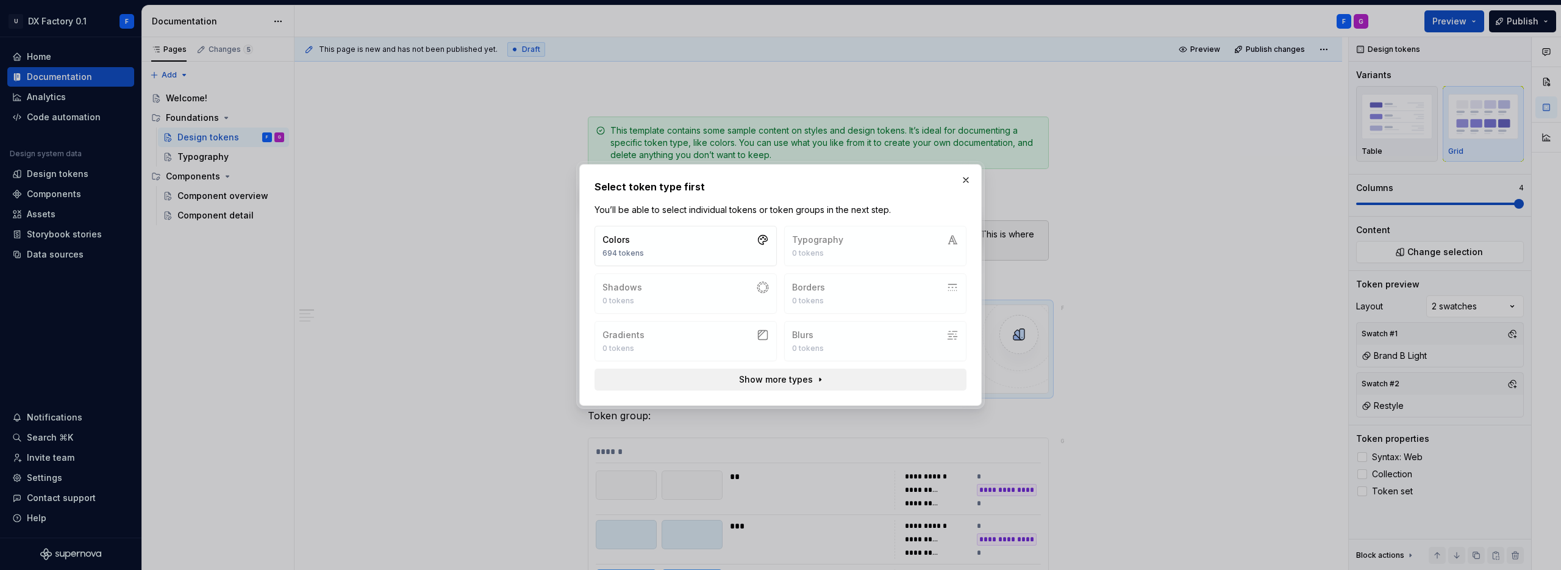
click at [798, 379] on span "Show more types" at bounding box center [776, 379] width 74 height 12
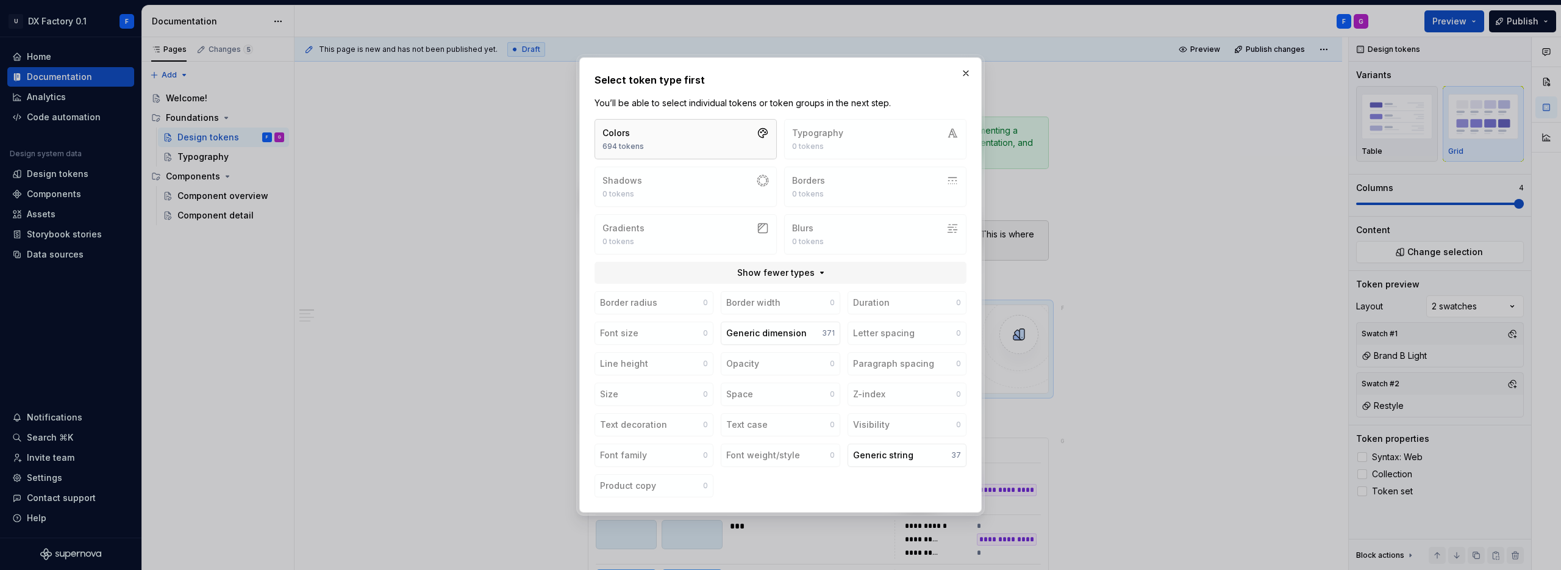
click at [687, 132] on button "Colors 694 tokens" at bounding box center [686, 139] width 182 height 40
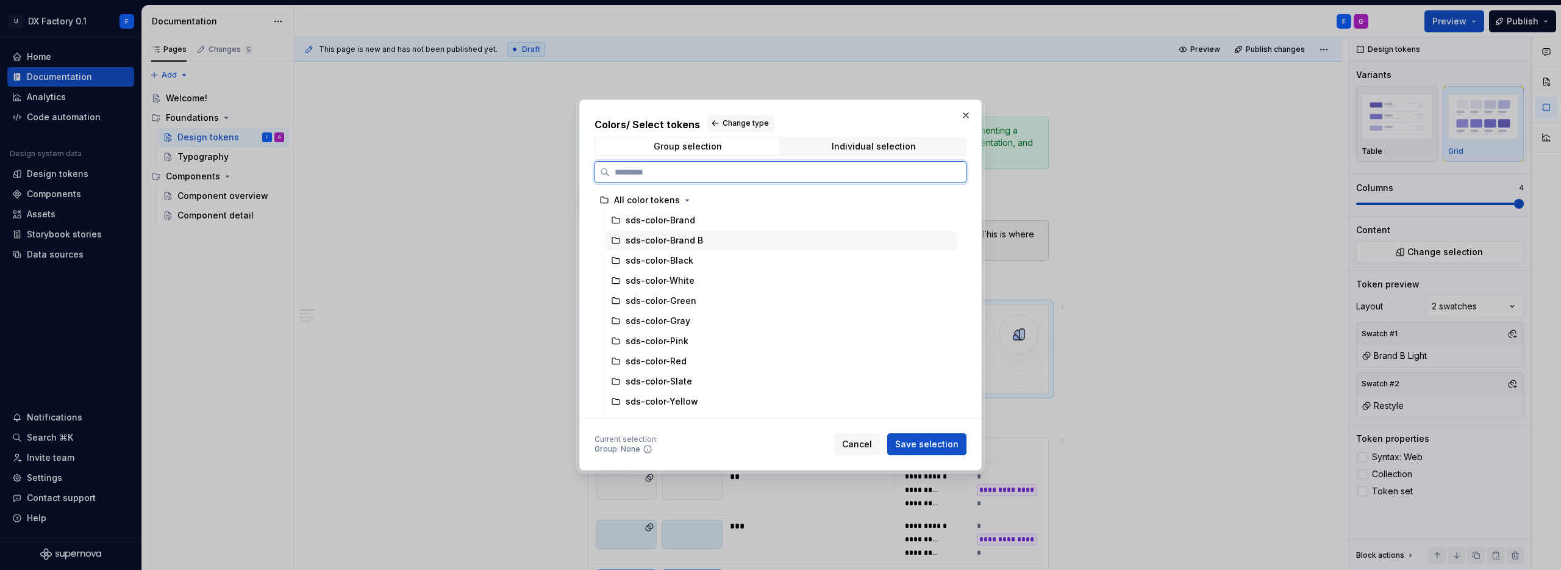
click at [614, 240] on icon at bounding box center [616, 240] width 10 height 10
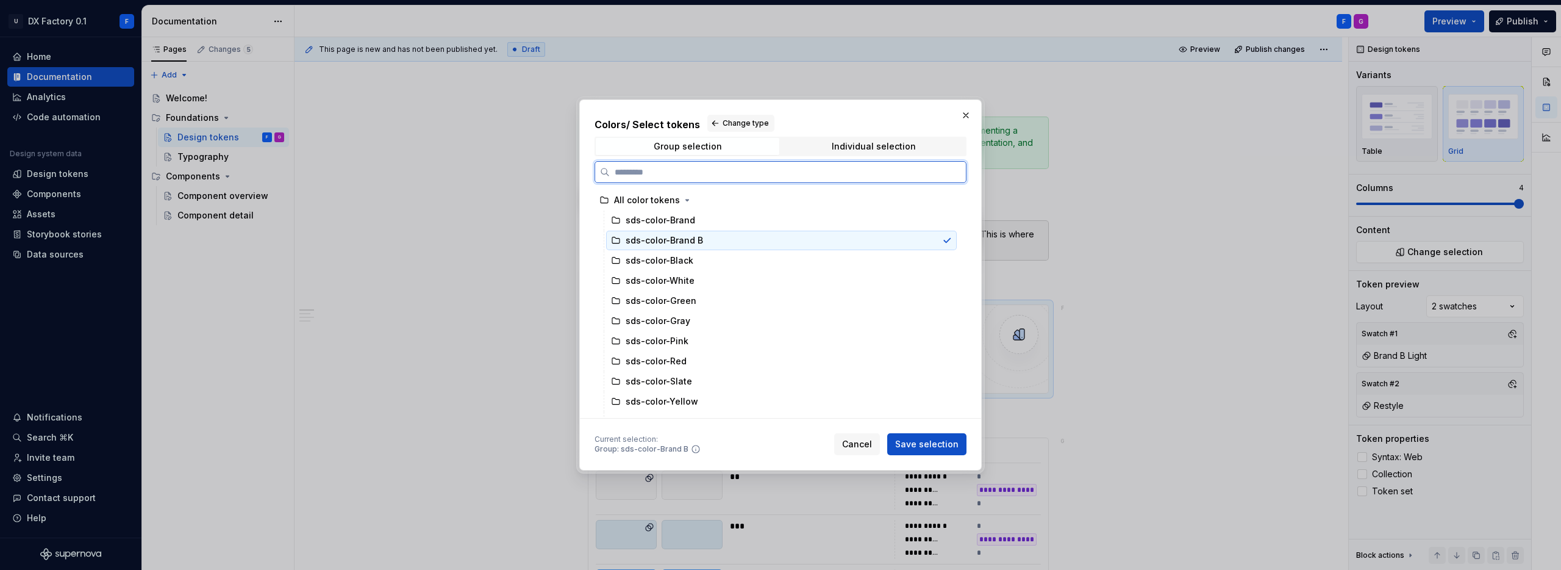
click at [614, 240] on icon at bounding box center [616, 240] width 10 height 10
click at [841, 194] on div "All color tokens" at bounding box center [776, 200] width 362 height 20
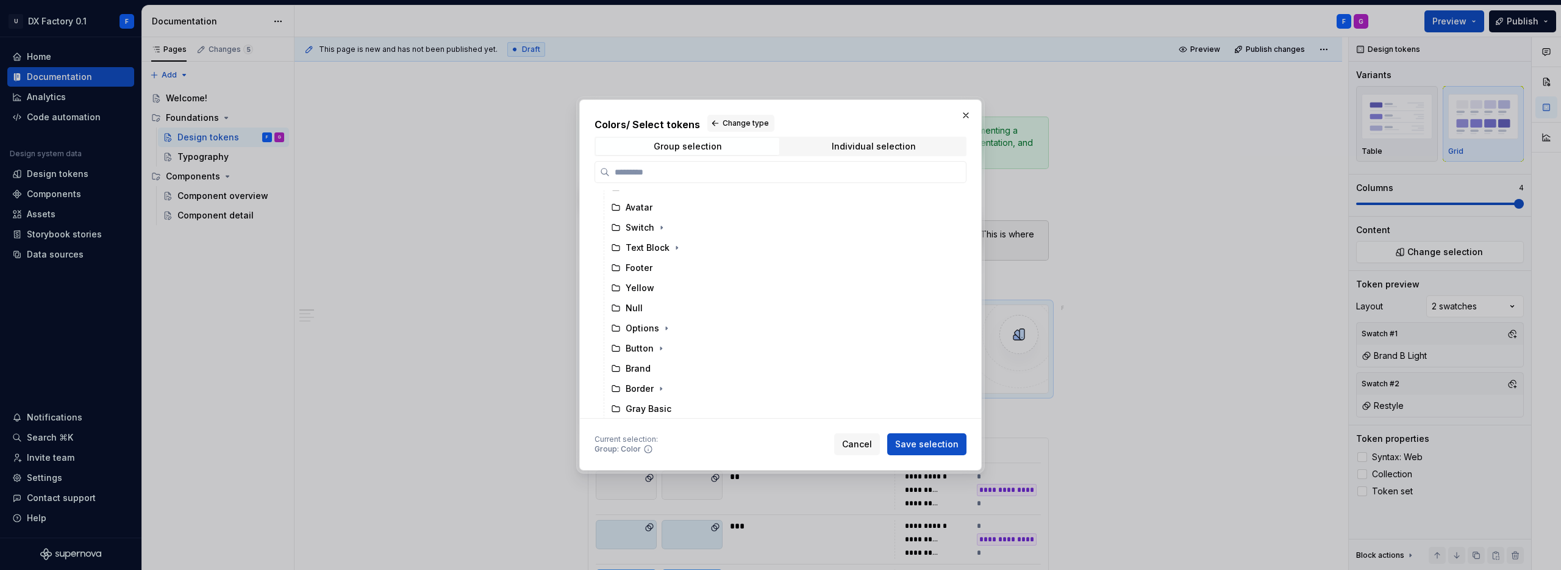
scroll to position [798, 0]
click at [963, 116] on button "button" at bounding box center [965, 115] width 17 height 17
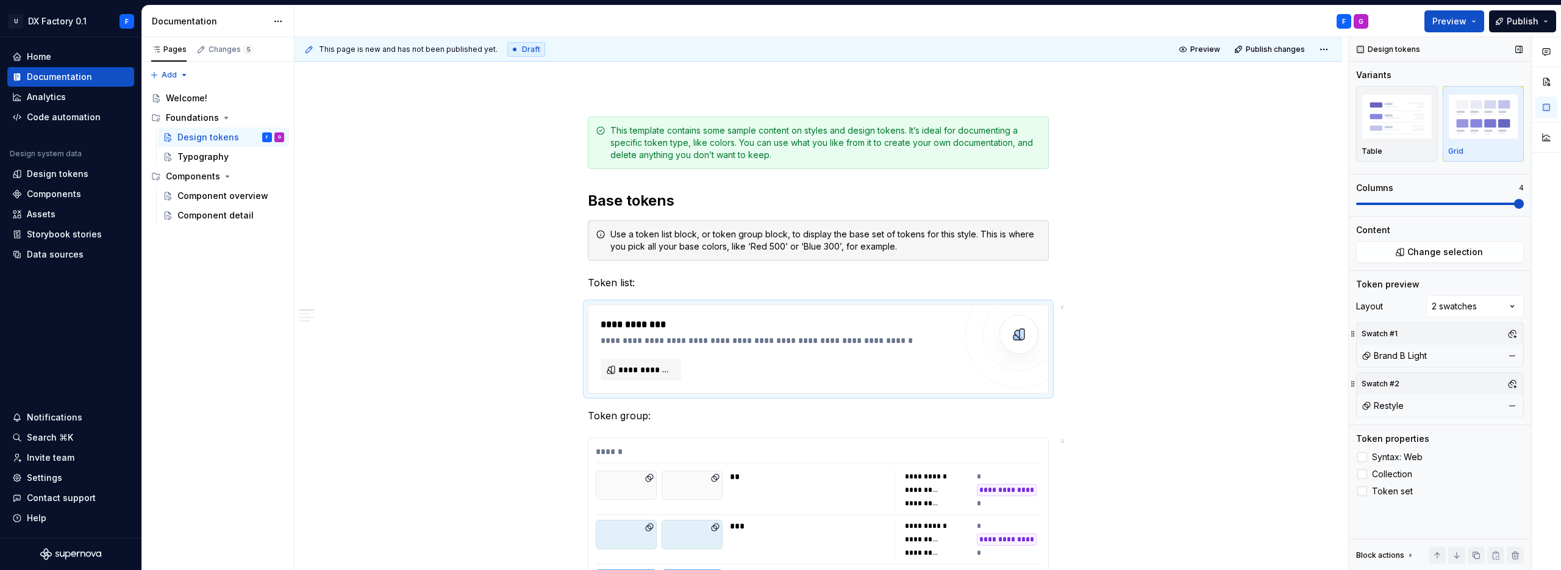
click at [1408, 555] on icon at bounding box center [1411, 555] width 10 height 10
click at [1406, 423] on icon at bounding box center [1411, 428] width 10 height 10
click at [1426, 252] on span "Change selection" at bounding box center [1446, 252] width 76 height 12
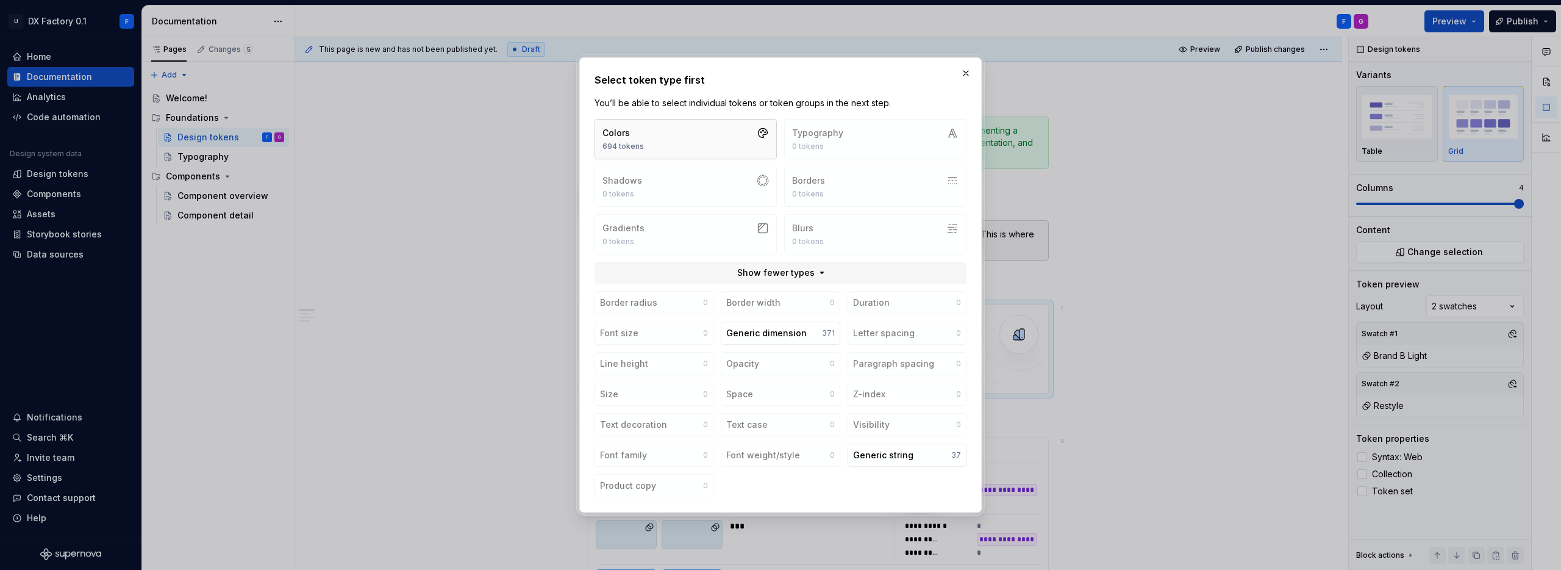
click at [713, 148] on button "Colors 694 tokens" at bounding box center [686, 139] width 182 height 40
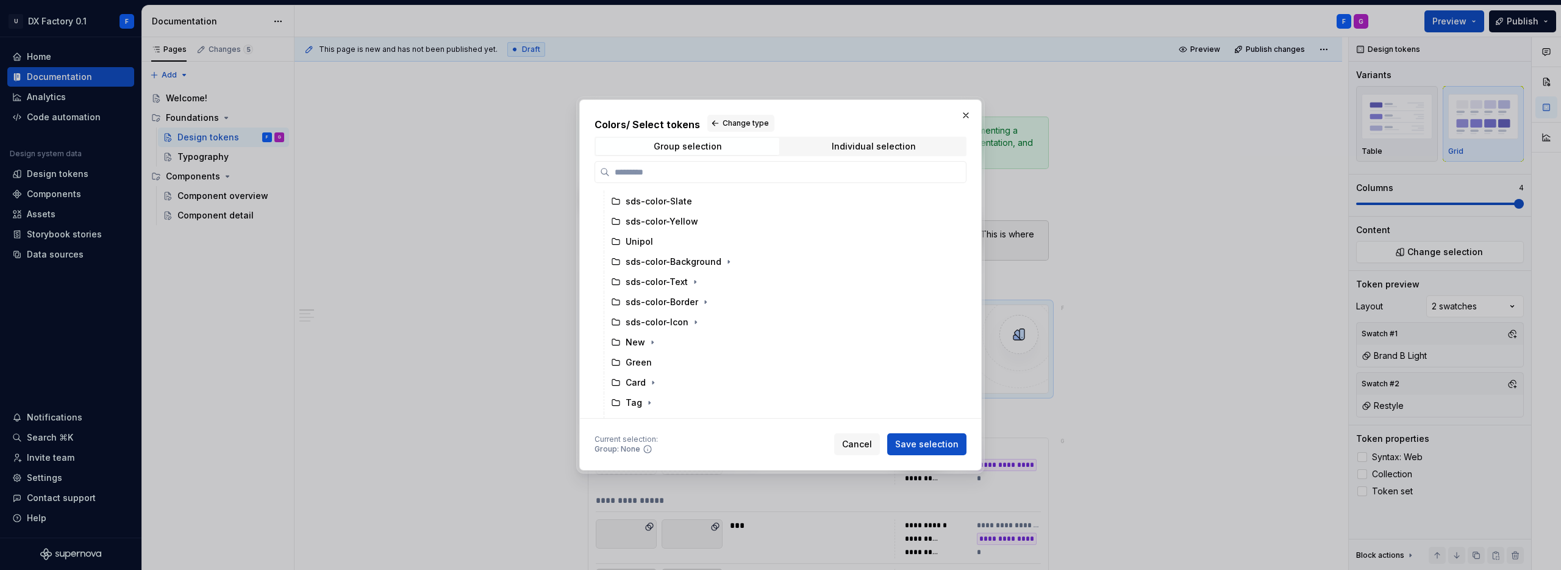
scroll to position [55, 0]
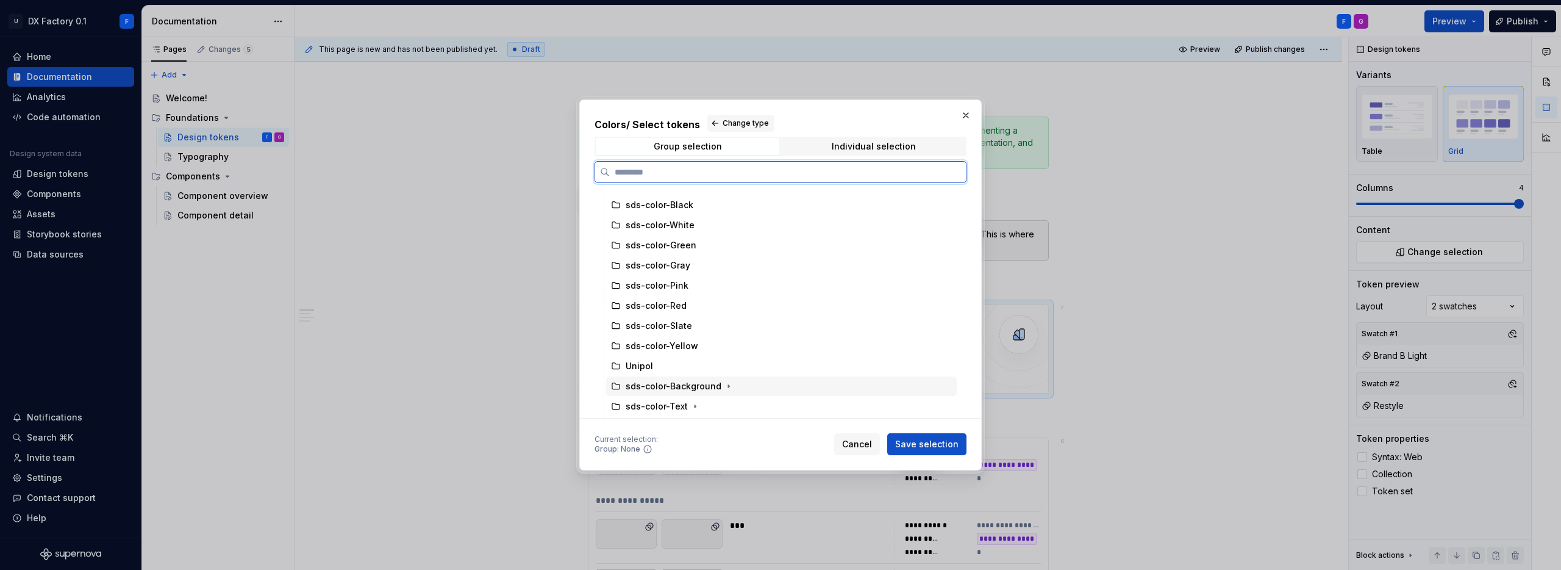
click at [680, 387] on div "sds-color-Background" at bounding box center [674, 386] width 96 height 12
click at [931, 443] on span "Save selection" at bounding box center [926, 444] width 63 height 12
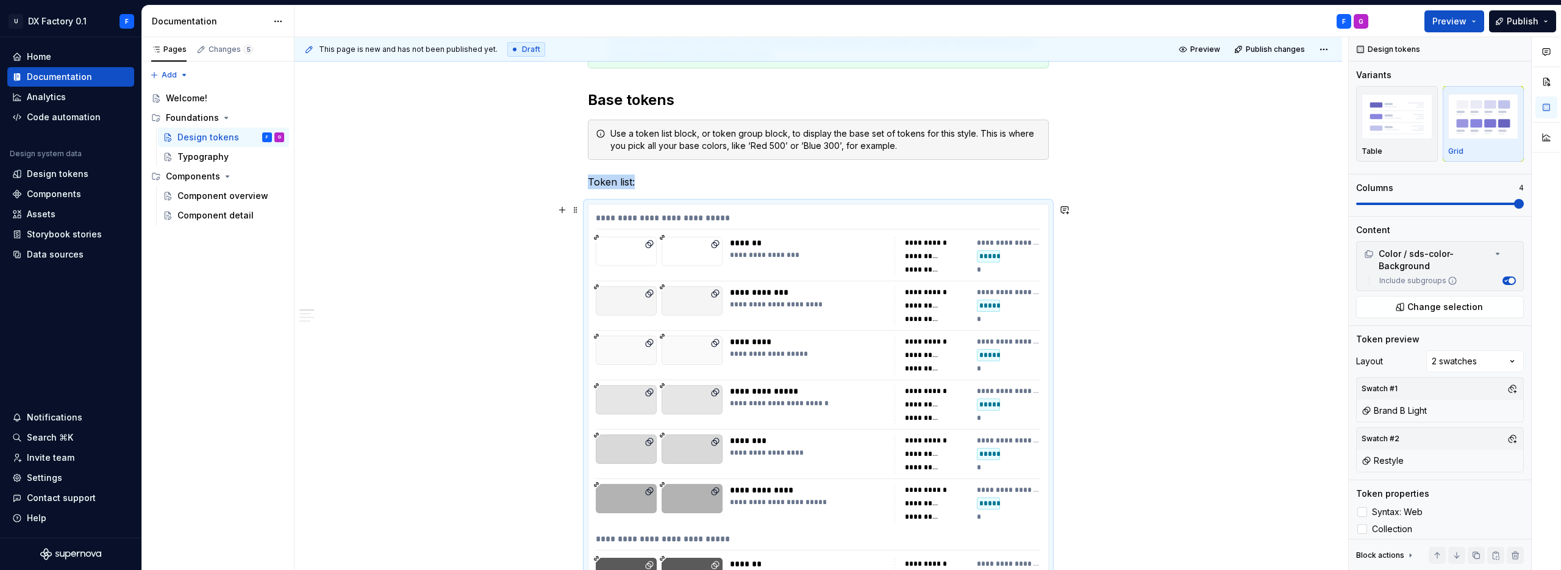
scroll to position [0, 0]
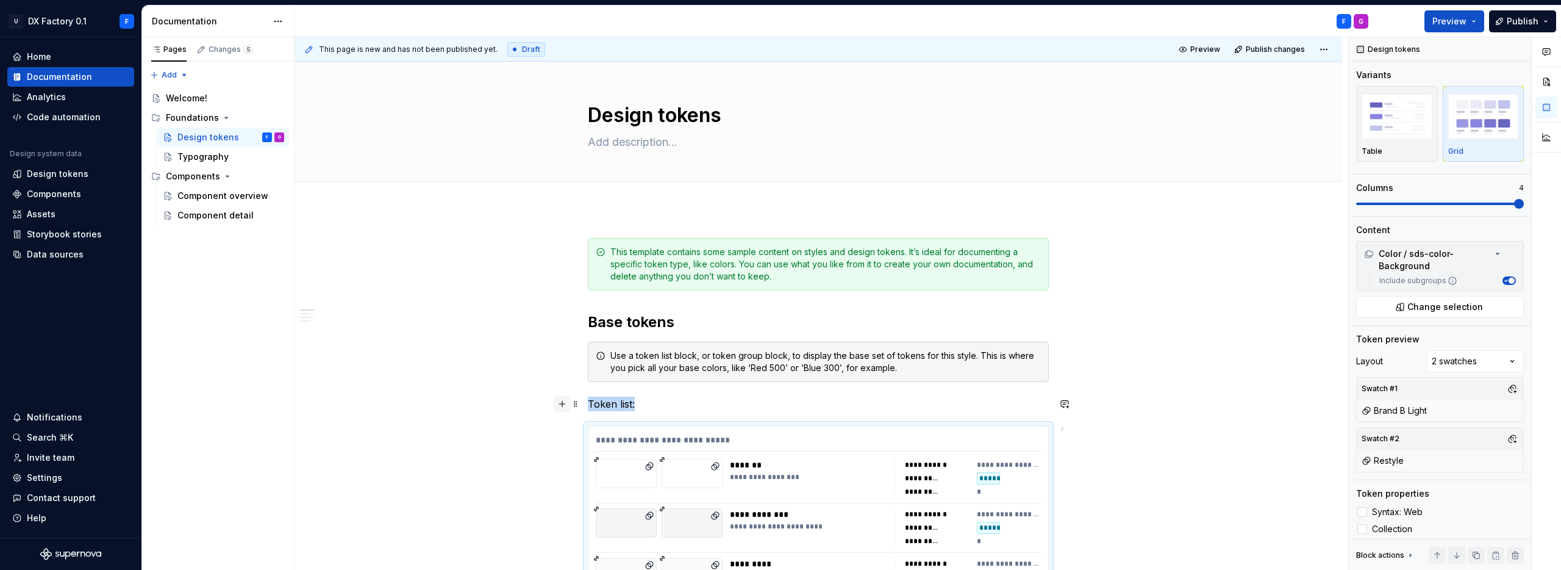
click at [562, 401] on button "button" at bounding box center [562, 403] width 17 height 17
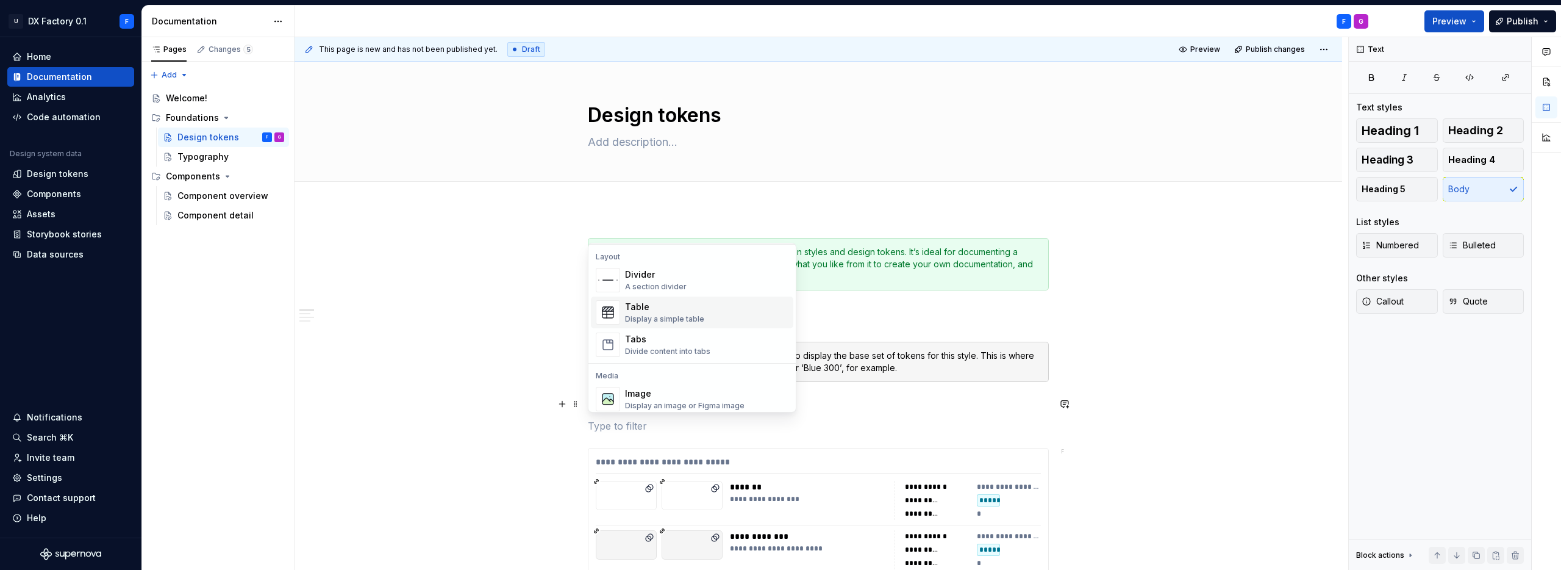
scroll to position [412, 0]
click at [645, 332] on div "Divide content into tabs" at bounding box center [667, 337] width 85 height 10
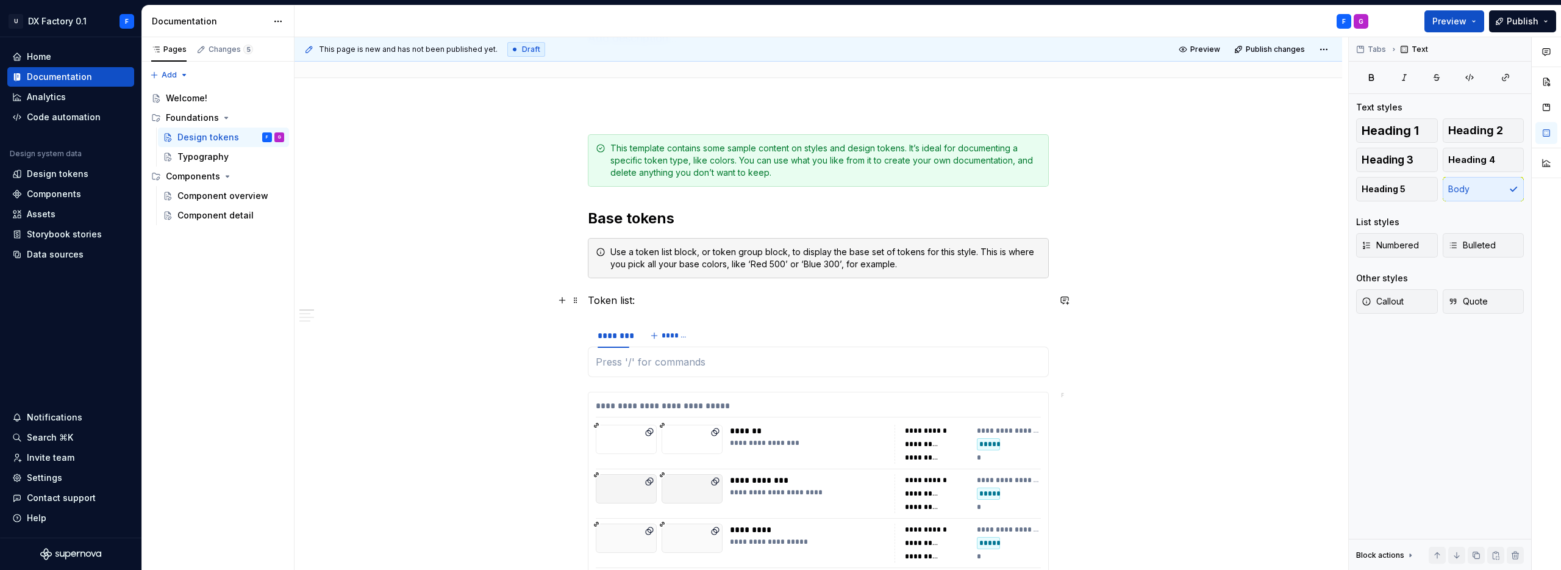
scroll to position [107, 0]
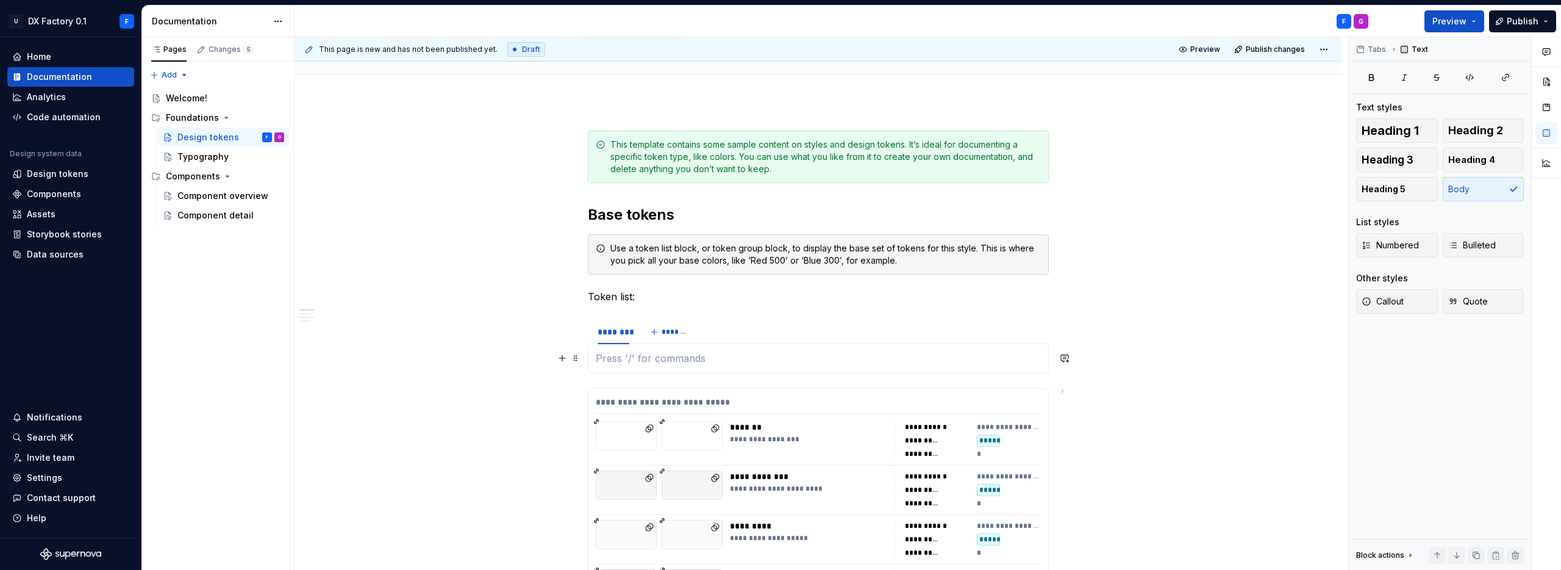
click at [648, 359] on p at bounding box center [818, 358] width 445 height 15
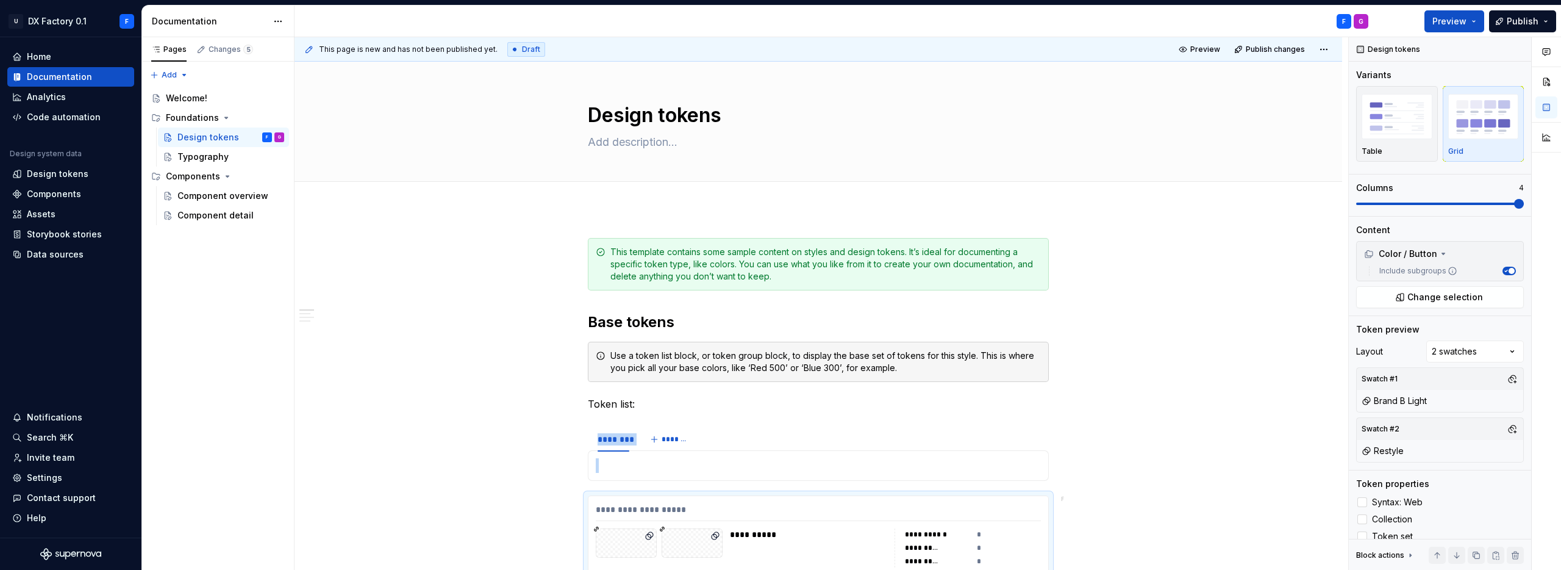
scroll to position [458, 0]
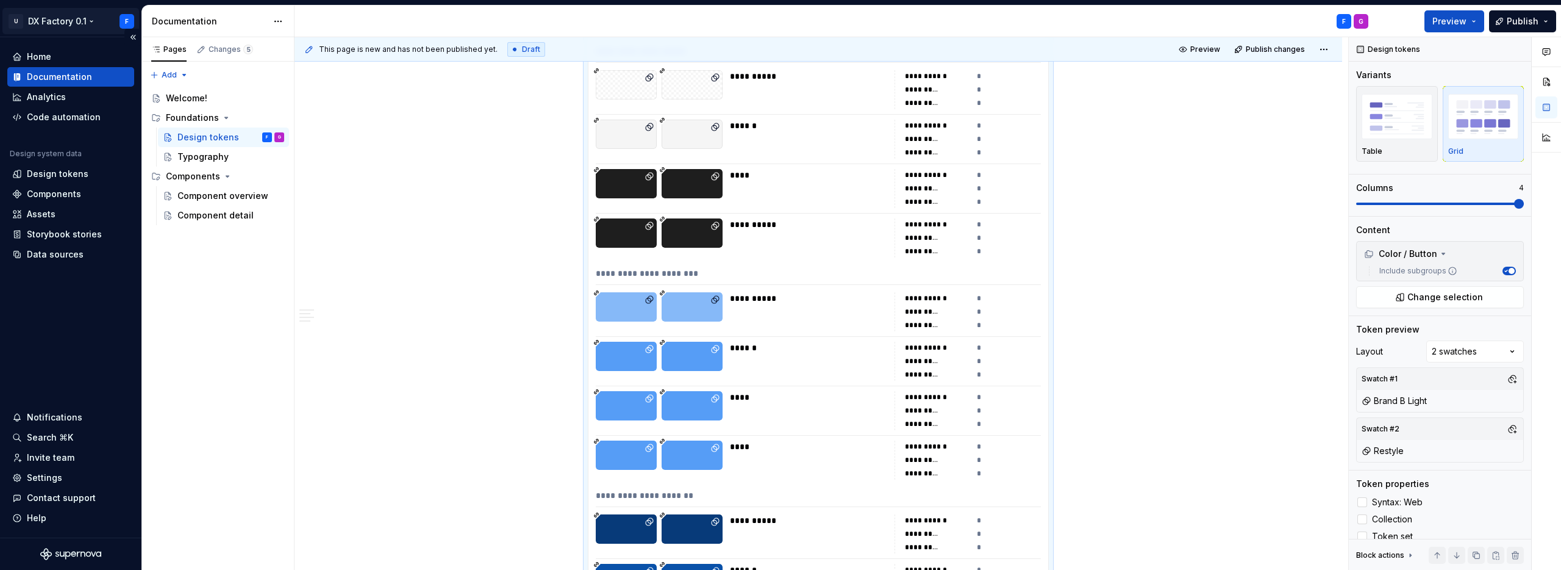
click at [81, 24] on html "U DX Factory 0.1 F Home Documentation Analytics Code automation Design system d…" at bounding box center [780, 285] width 1561 height 570
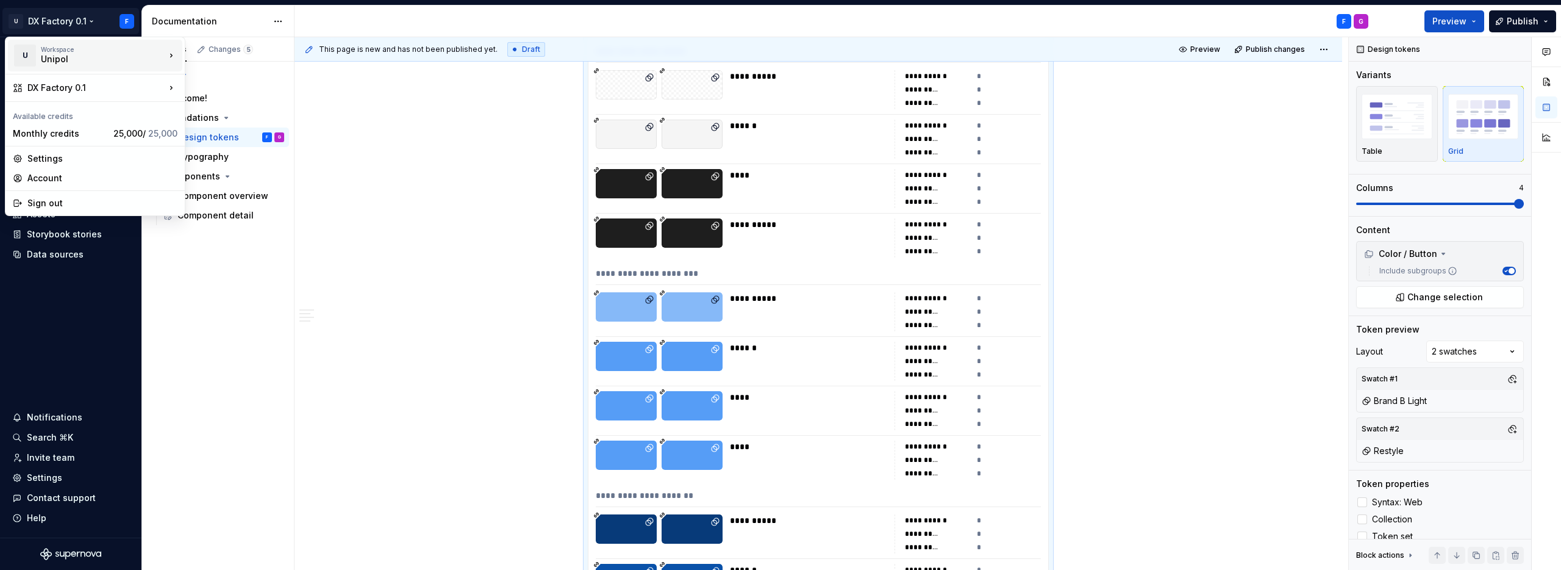
type textarea "*"
click at [79, 57] on div "Unipol" at bounding box center [93, 59] width 104 height 12
click at [70, 195] on div "Sign out" at bounding box center [95, 203] width 174 height 20
